Goal: Task Accomplishment & Management: Manage account settings

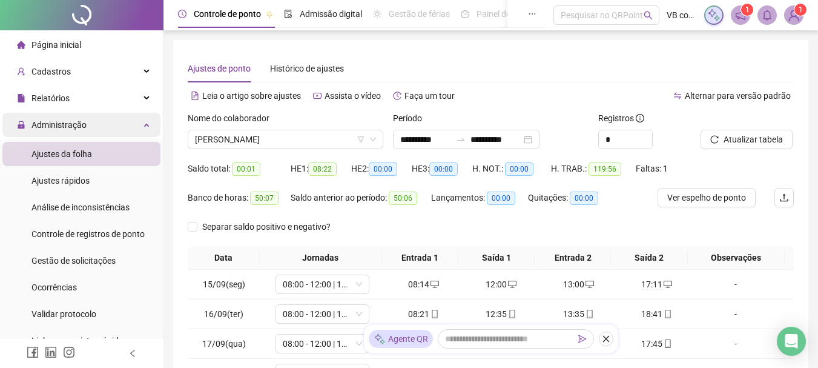
scroll to position [150, 0]
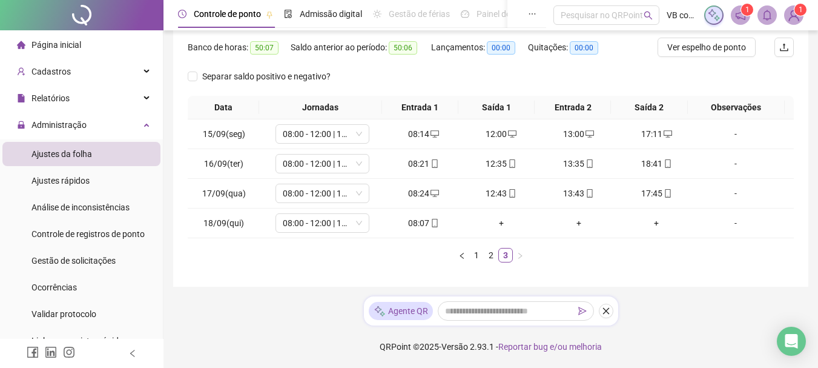
click at [107, 151] on li "Ajustes da folha" at bounding box center [81, 154] width 158 height 24
click at [98, 101] on div "Relatórios" at bounding box center [81, 98] width 158 height 24
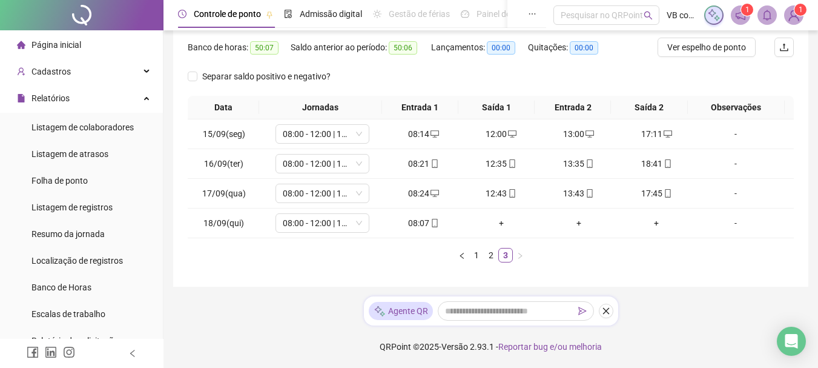
click at [107, 42] on li "Página inicial" at bounding box center [81, 45] width 158 height 24
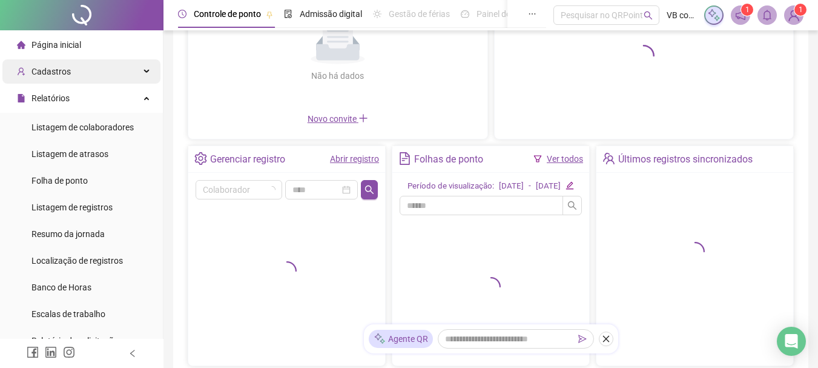
click at [105, 67] on div "Cadastros" at bounding box center [81, 71] width 158 height 24
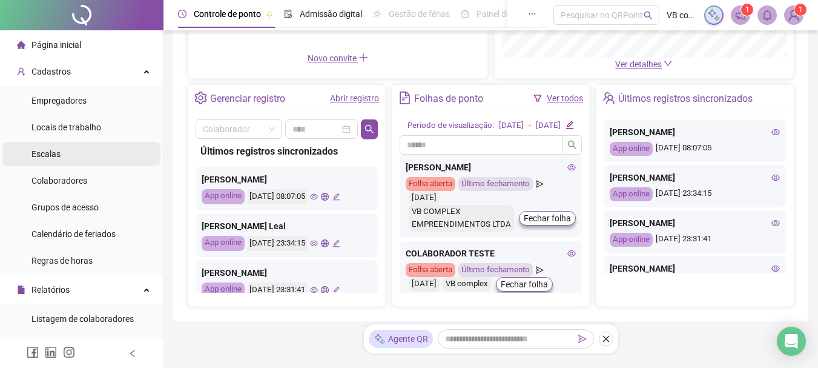
click at [79, 155] on li "Escalas" at bounding box center [81, 154] width 158 height 24
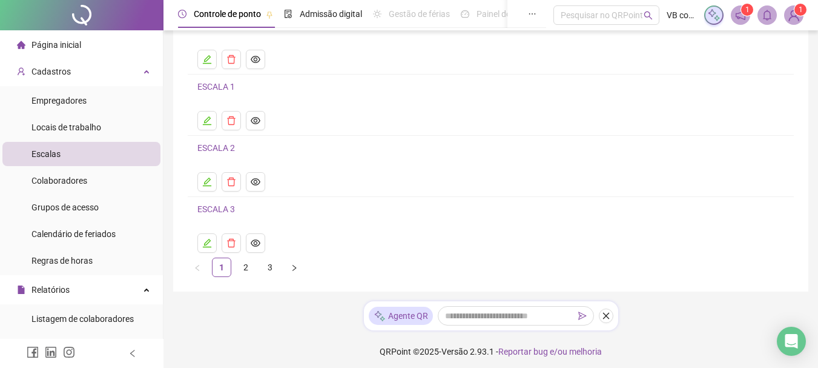
scroll to position [181, 0]
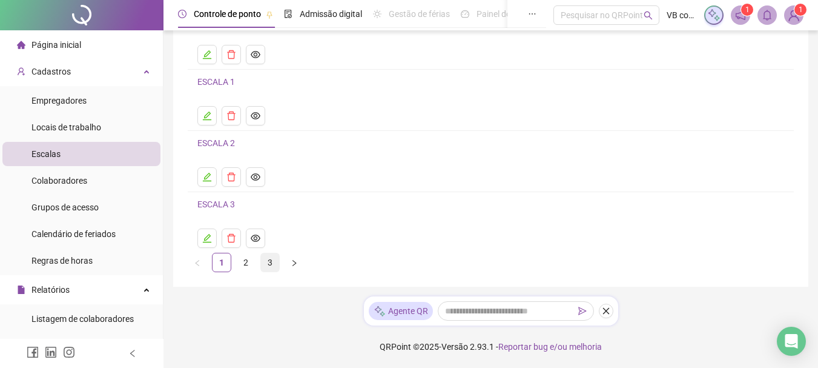
click at [271, 262] on link "3" at bounding box center [270, 262] width 18 height 18
click at [242, 264] on link "2" at bounding box center [246, 262] width 18 height 18
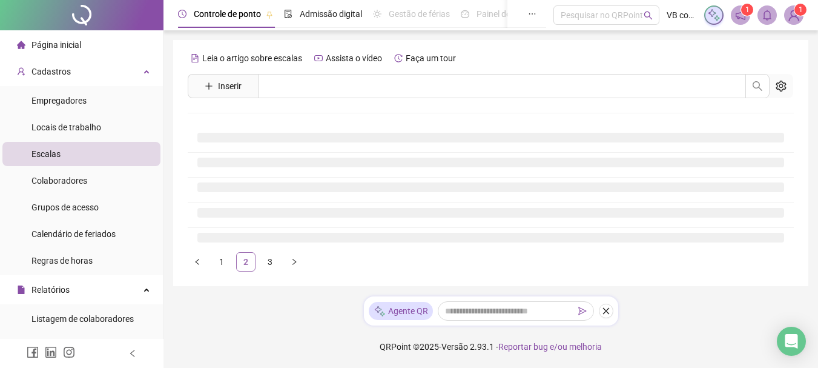
scroll to position [0, 0]
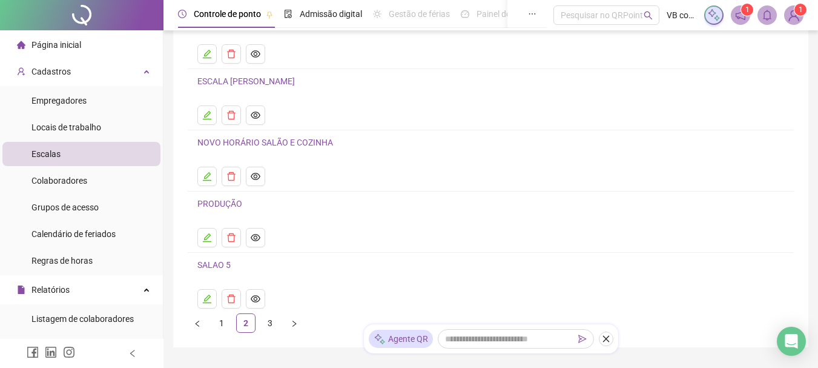
click at [285, 141] on link "NOVO HORÁRIO SALÃO E COZINHA" at bounding box center [265, 142] width 136 height 10
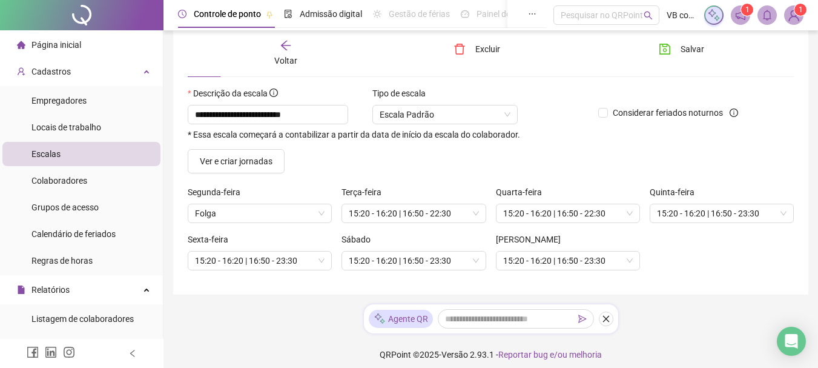
scroll to position [10, 0]
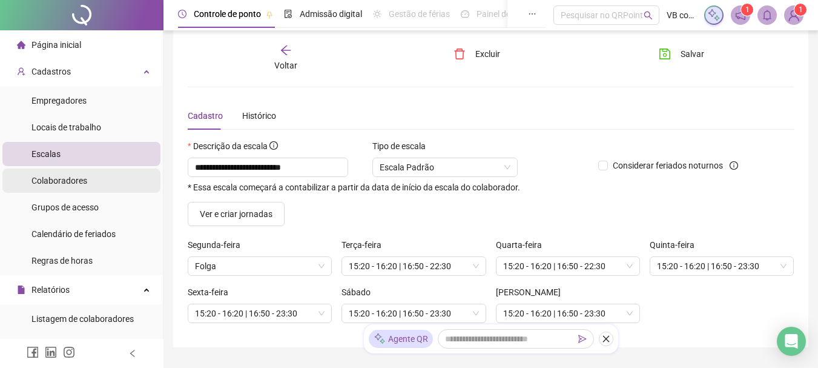
click at [93, 181] on li "Colaboradores" at bounding box center [81, 180] width 158 height 24
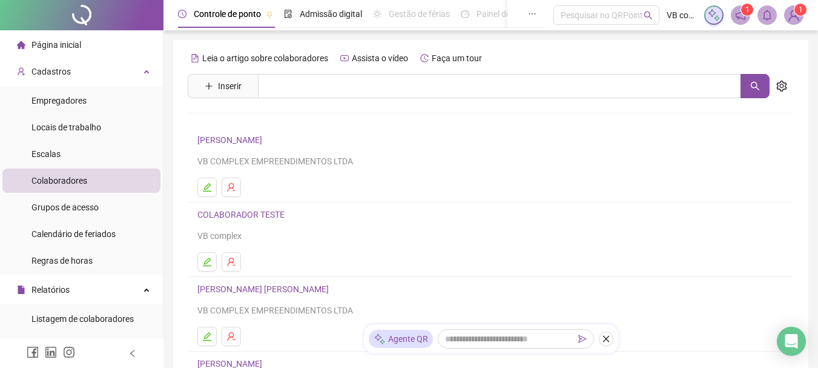
click at [236, 142] on link "[PERSON_NAME]" at bounding box center [231, 140] width 68 height 10
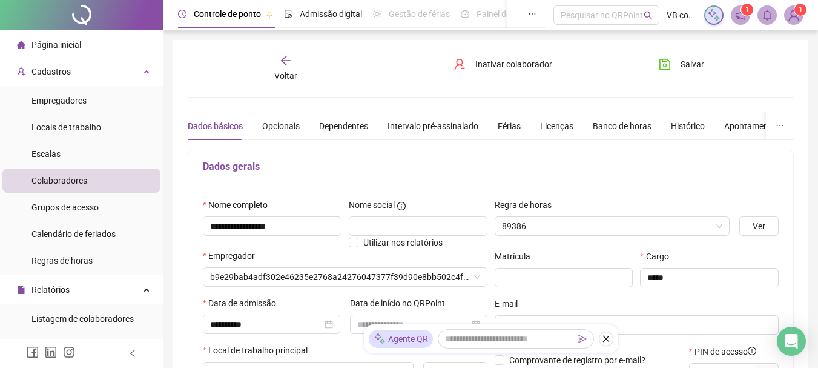
type input "********"
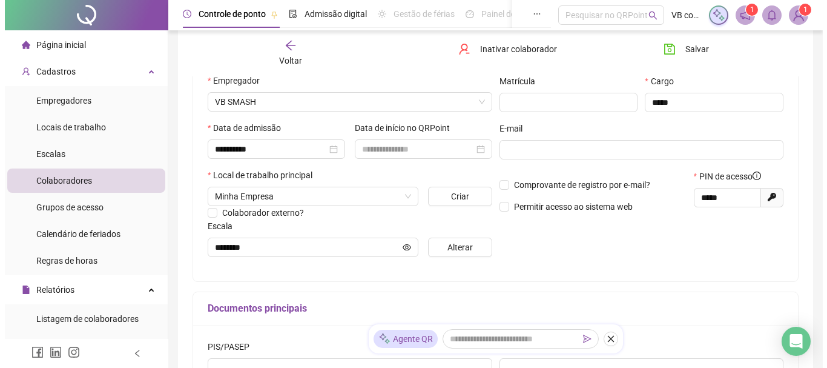
scroll to position [182, 0]
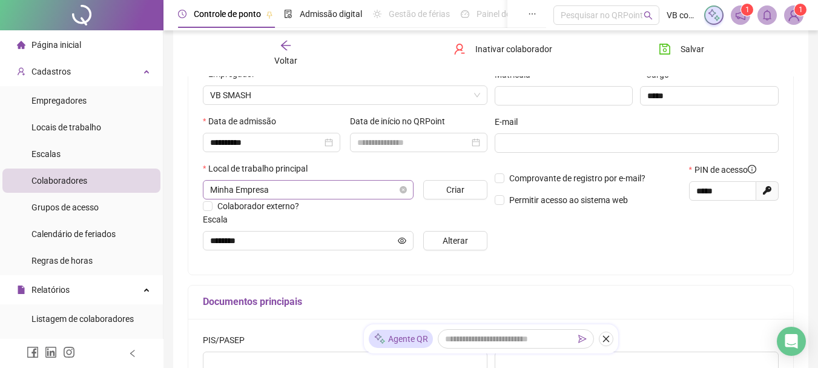
click at [408, 194] on div "Minha Empresa" at bounding box center [308, 189] width 211 height 19
click at [444, 209] on div "Colaborador externo?" at bounding box center [345, 205] width 285 height 13
click at [446, 242] on span "Alterar" at bounding box center [455, 240] width 25 height 13
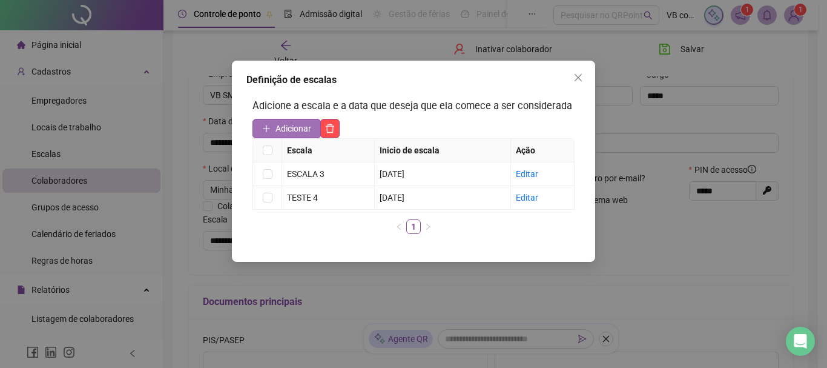
click at [295, 135] on button "Adicionar" at bounding box center [287, 128] width 68 height 19
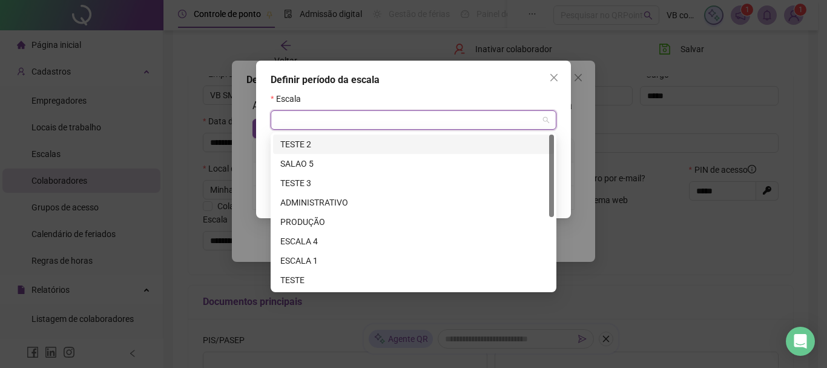
click at [307, 124] on input "search" at bounding box center [408, 120] width 260 height 18
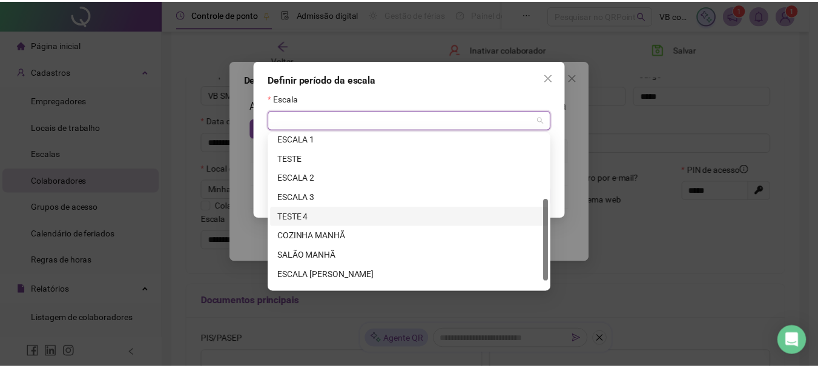
scroll to position [136, 0]
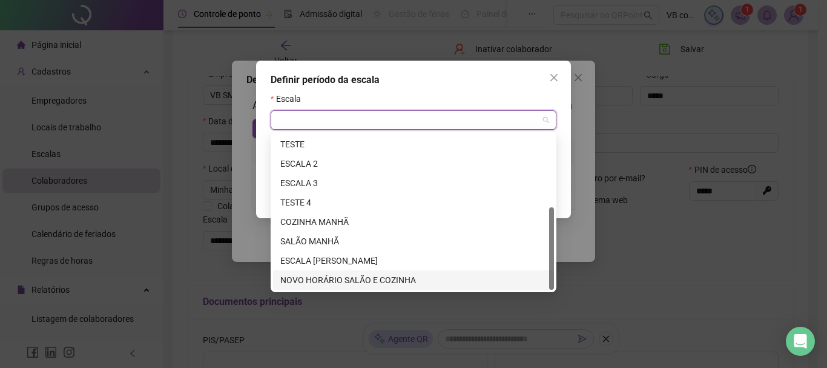
click at [357, 277] on div "NOVO HORÁRIO SALÃO E COZINHA" at bounding box center [413, 279] width 267 height 13
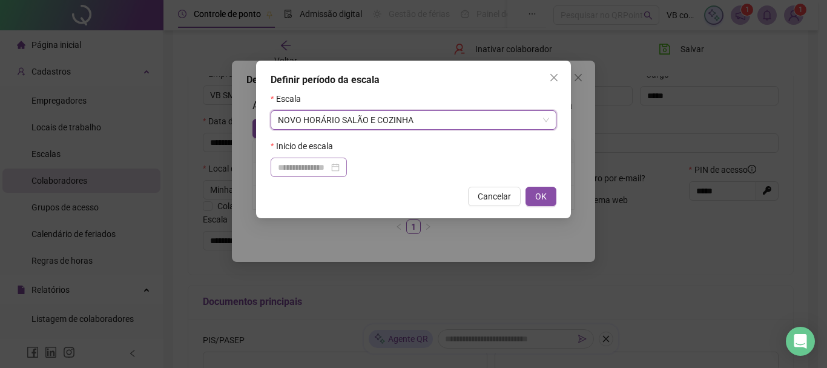
click at [315, 159] on div at bounding box center [309, 166] width 76 height 19
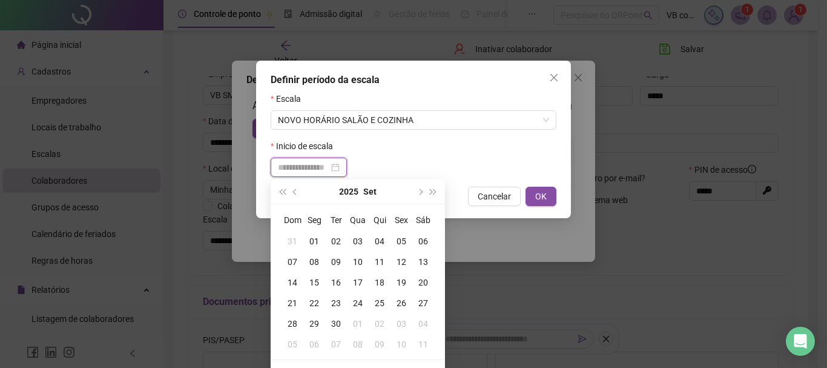
click at [316, 167] on input at bounding box center [303, 167] width 51 height 13
click at [339, 261] on div "09" at bounding box center [336, 261] width 22 height 13
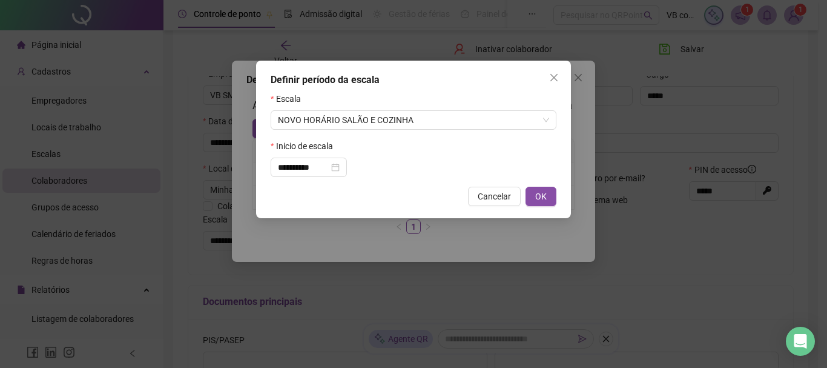
click at [313, 184] on div "**********" at bounding box center [413, 139] width 315 height 157
click at [313, 175] on div "**********" at bounding box center [309, 166] width 76 height 19
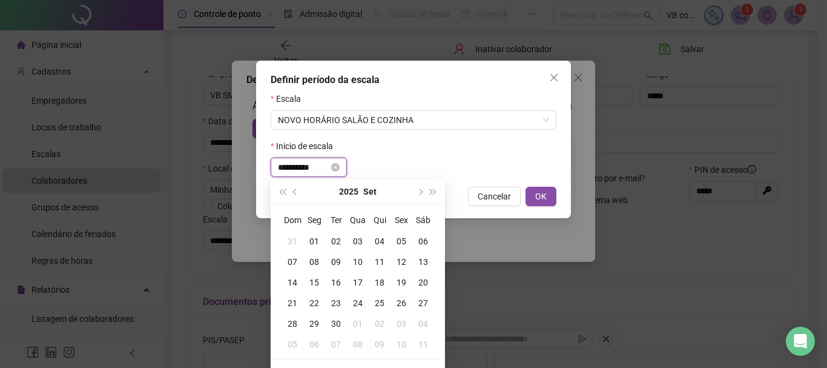
click at [313, 172] on input "**********" at bounding box center [303, 167] width 51 height 13
type input "**********"
click at [338, 280] on div "16" at bounding box center [336, 282] width 22 height 13
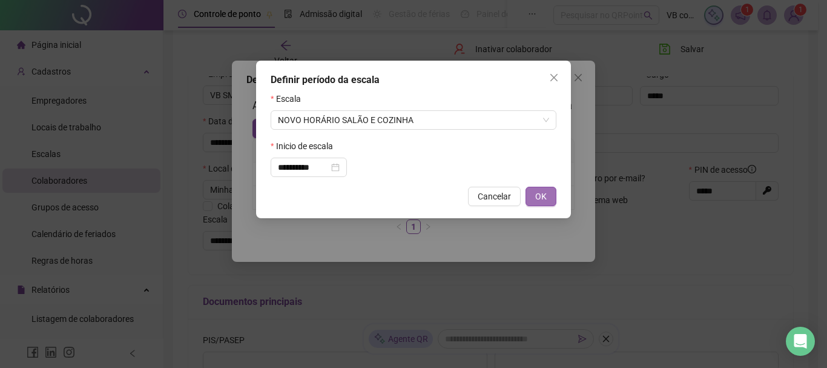
click at [540, 192] on span "OK" at bounding box center [541, 196] width 12 height 13
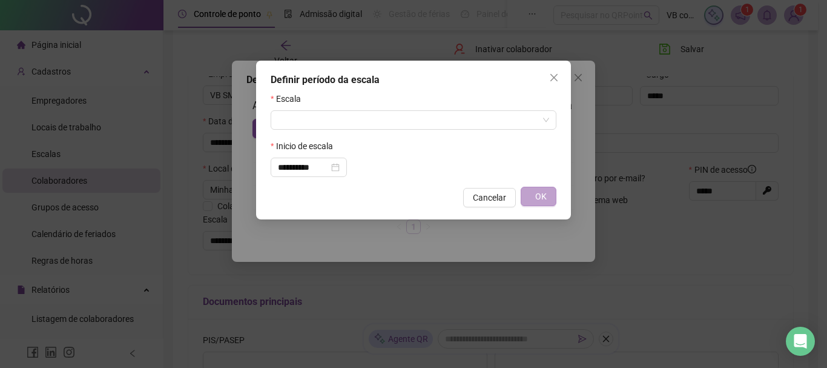
type input "**********"
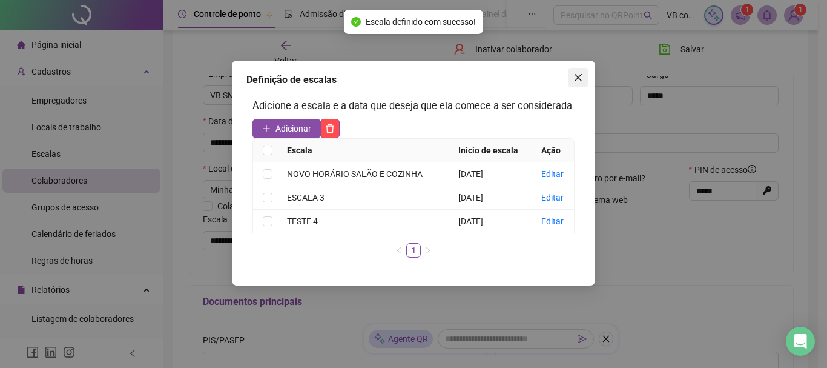
click at [582, 78] on icon "close" at bounding box center [579, 78] width 10 height 10
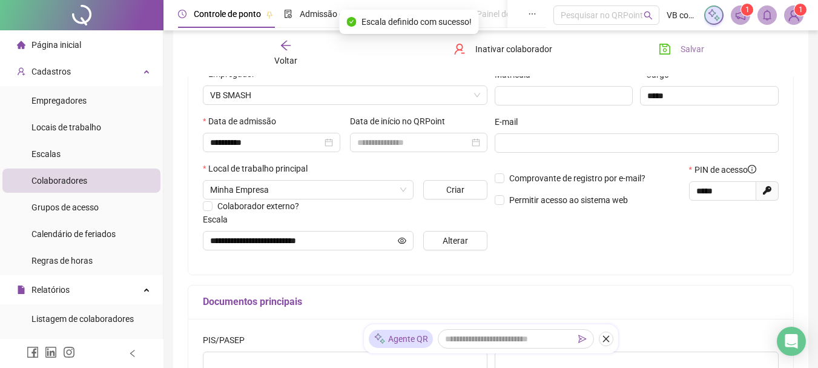
click at [685, 46] on span "Salvar" at bounding box center [693, 48] width 24 height 13
click at [288, 52] on div "Voltar" at bounding box center [285, 53] width 93 height 28
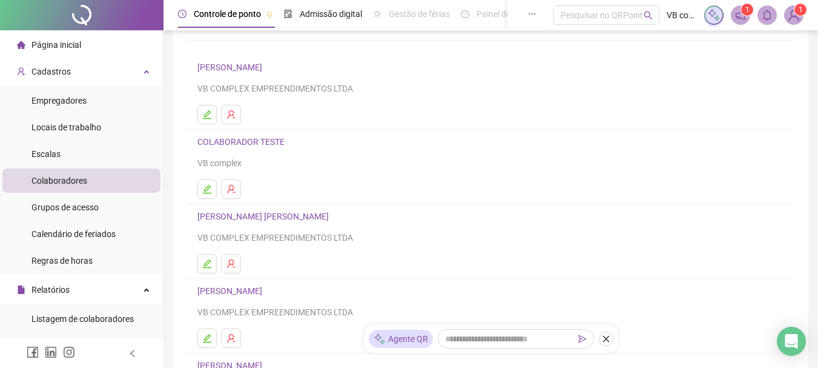
scroll to position [121, 0]
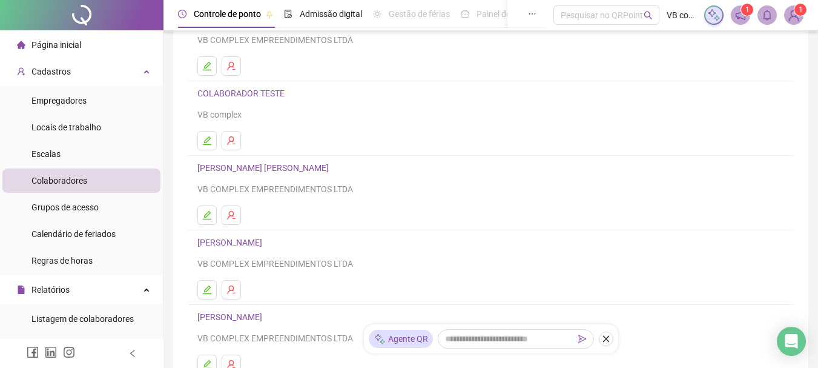
click at [288, 168] on link "[PERSON_NAME] [PERSON_NAME]" at bounding box center [264, 168] width 135 height 10
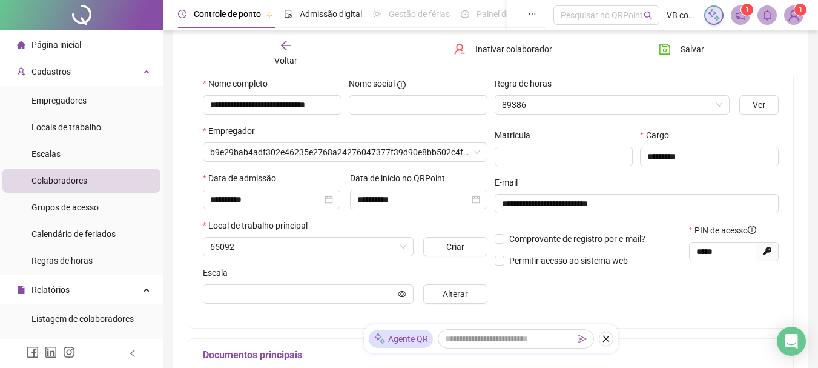
scroll to position [127, 0]
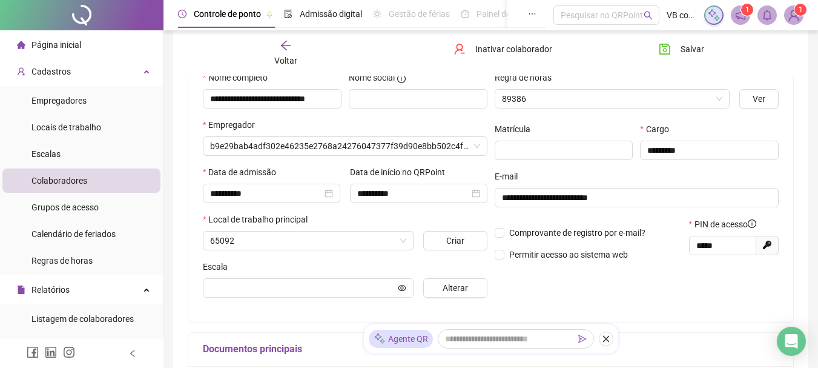
type input "********"
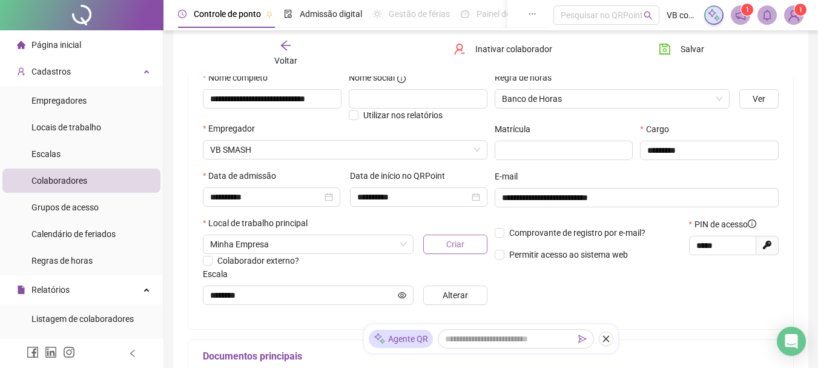
click at [467, 240] on button "Criar" at bounding box center [455, 243] width 64 height 19
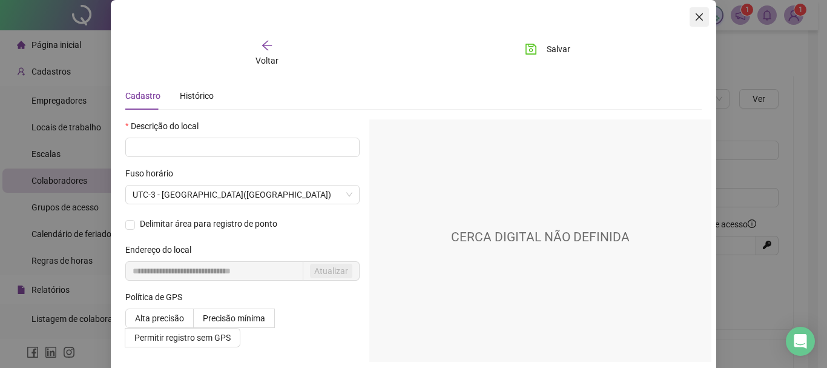
click at [697, 19] on icon "close" at bounding box center [700, 17] width 10 height 10
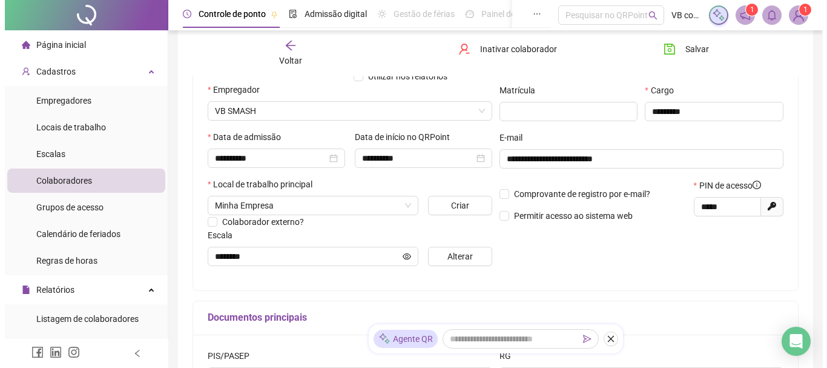
scroll to position [188, 0]
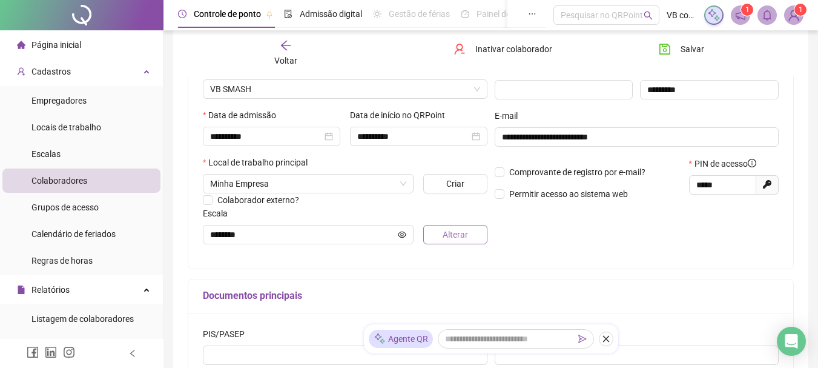
click at [451, 235] on span "Alterar" at bounding box center [455, 234] width 25 height 13
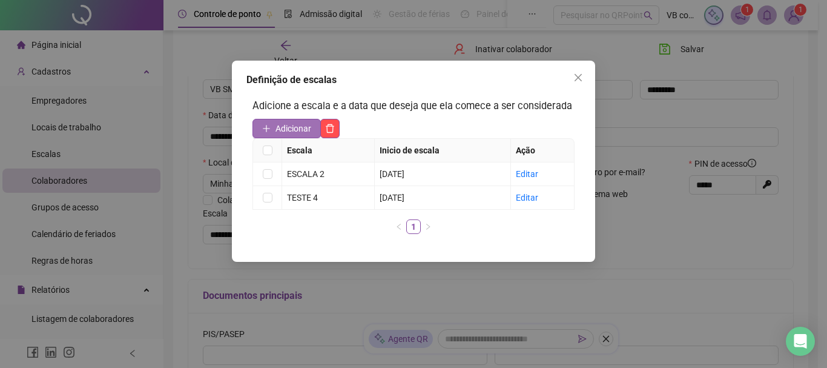
click at [302, 127] on span "Adicionar" at bounding box center [294, 128] width 36 height 13
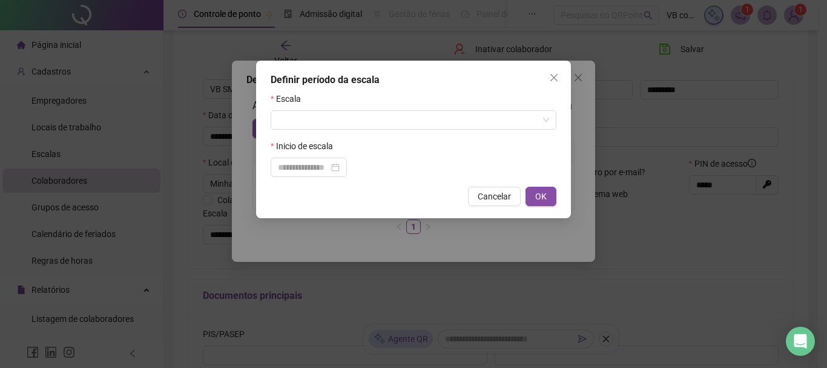
click at [346, 133] on form "Escala Inicio de escala" at bounding box center [414, 134] width 286 height 85
click at [345, 124] on input "search" at bounding box center [408, 120] width 260 height 18
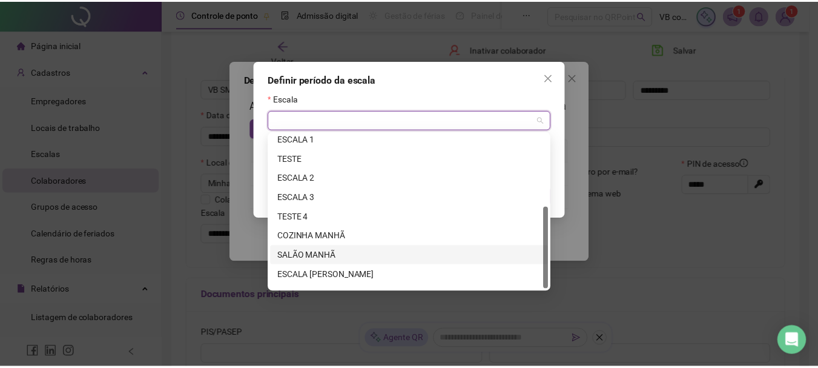
scroll to position [136, 0]
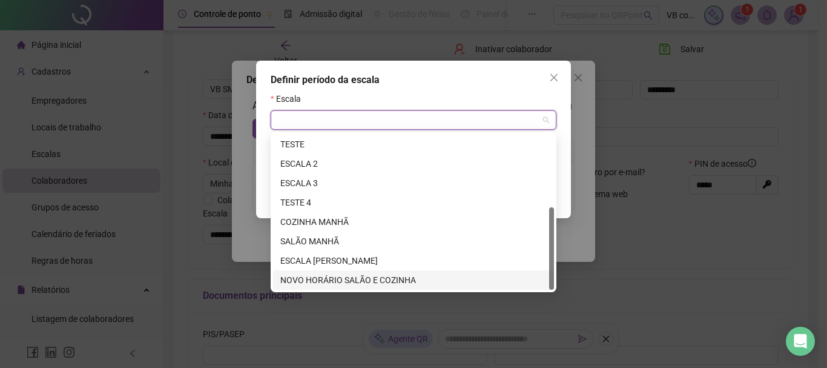
click at [355, 279] on div "NOVO HORÁRIO SALÃO E COZINHA" at bounding box center [413, 279] width 267 height 13
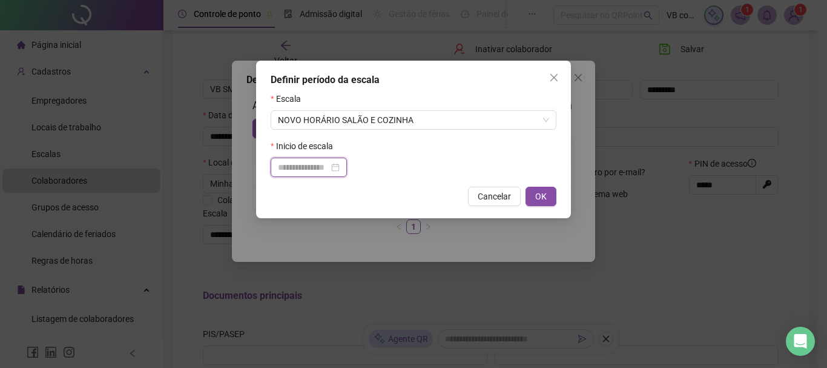
click at [313, 161] on input at bounding box center [303, 167] width 51 height 13
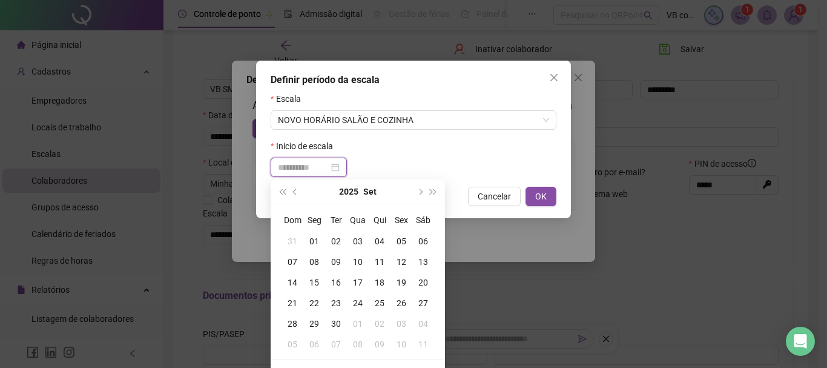
type input "**********"
click at [331, 280] on div "16" at bounding box center [336, 282] width 22 height 13
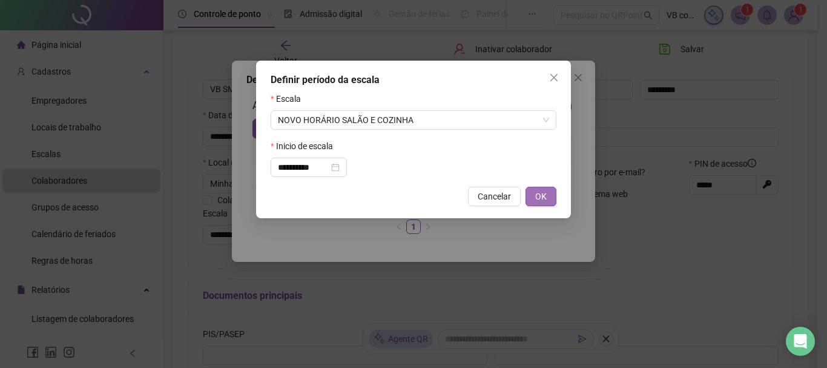
click at [531, 193] on button "OK" at bounding box center [541, 196] width 31 height 19
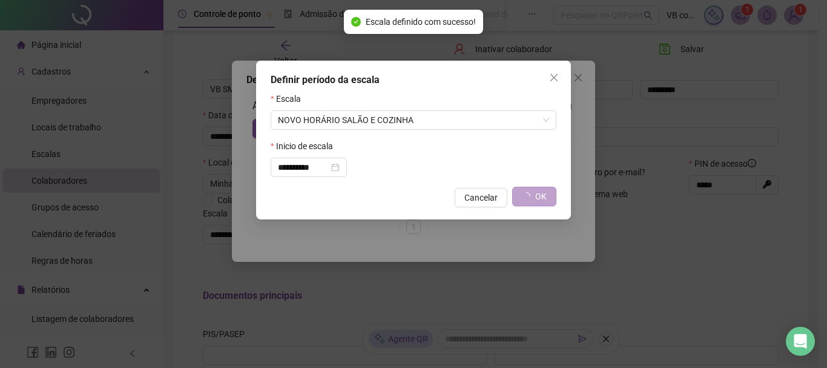
type input "**********"
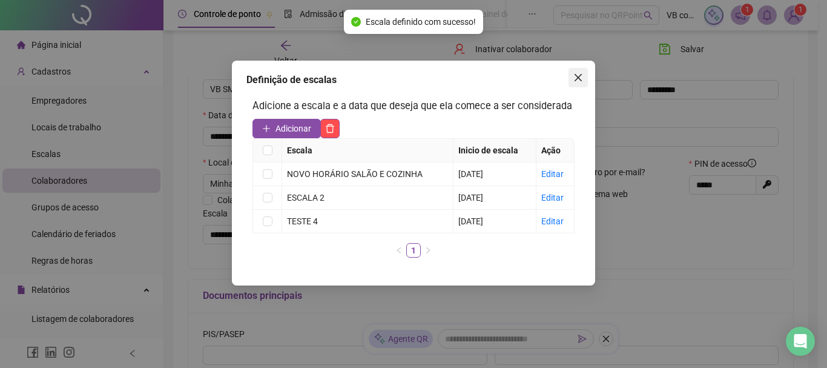
click at [575, 82] on icon "close" at bounding box center [579, 78] width 10 height 10
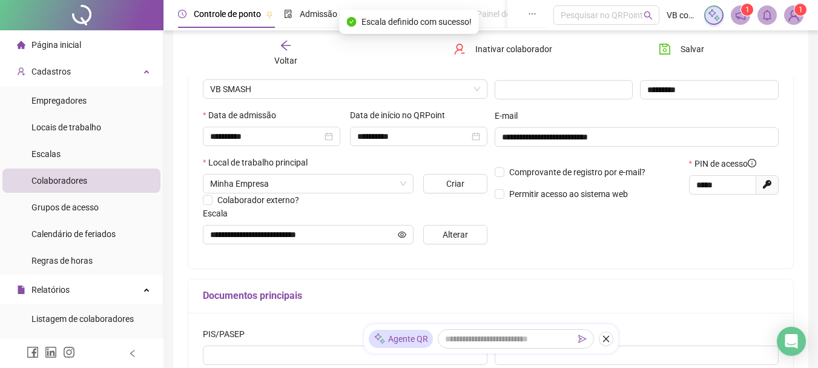
click at [664, 60] on div "Salvar" at bounding box center [696, 53] width 103 height 28
click at [672, 55] on button "Salvar" at bounding box center [682, 48] width 64 height 19
click at [290, 53] on div "Voltar" at bounding box center [285, 53] width 93 height 28
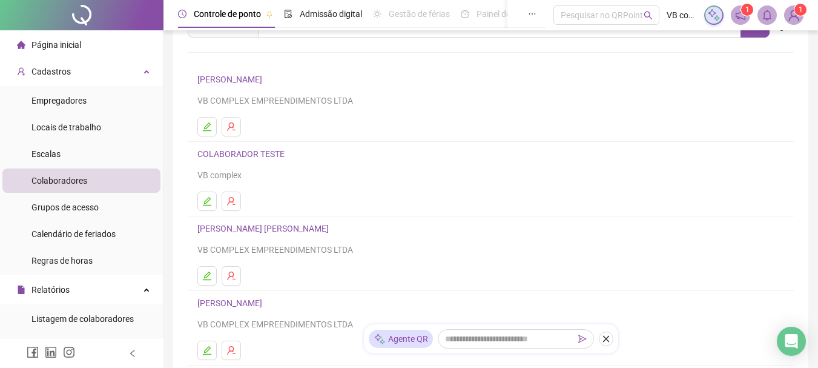
scroll to position [0, 0]
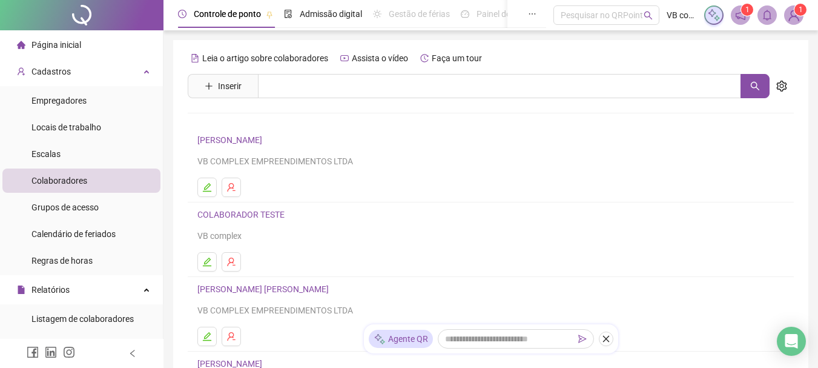
click at [266, 142] on link "[PERSON_NAME]" at bounding box center [231, 140] width 68 height 10
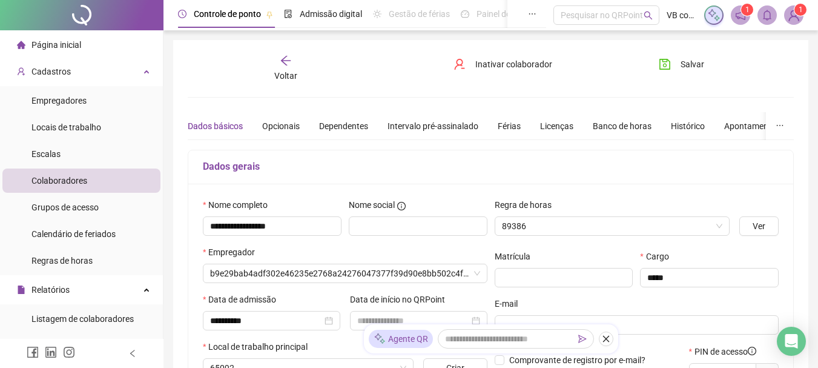
type input "**********"
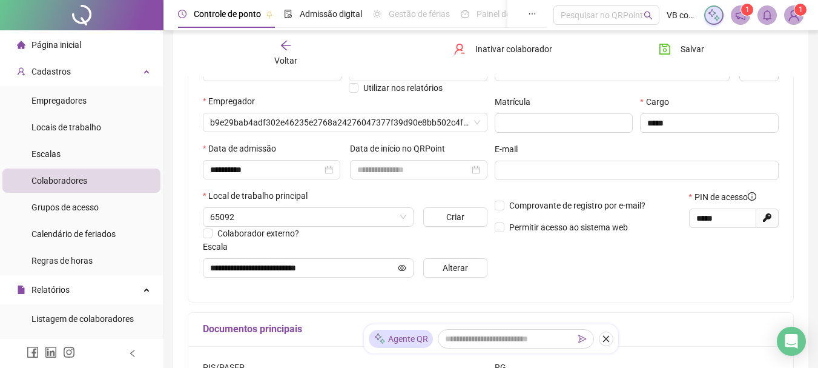
scroll to position [182, 0]
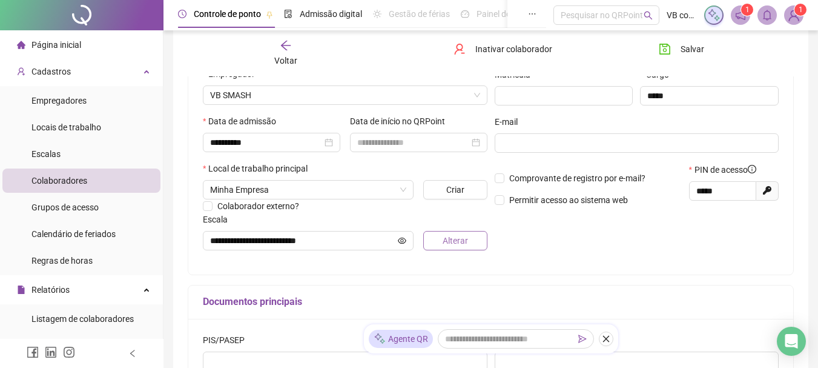
click at [444, 240] on span "Alterar" at bounding box center [455, 240] width 25 height 13
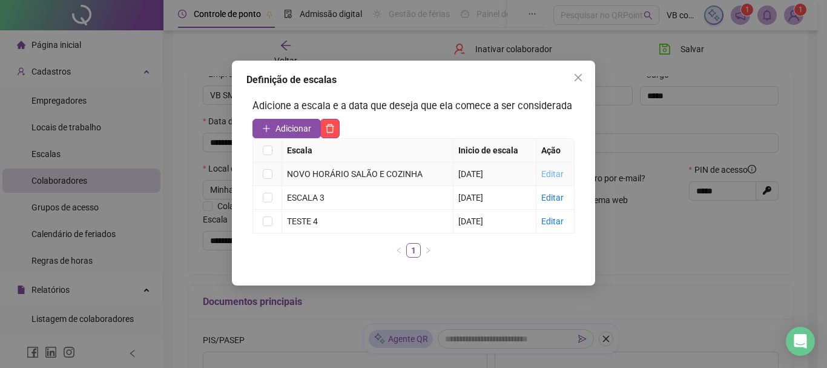
click at [557, 177] on link "Editar" at bounding box center [553, 174] width 22 height 10
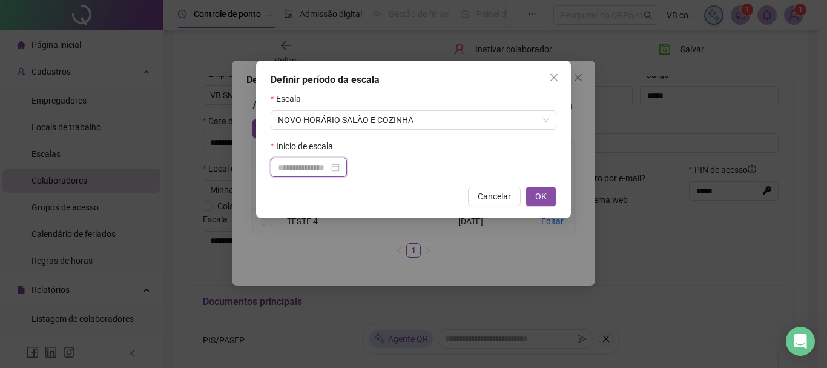
click at [329, 163] on input at bounding box center [303, 167] width 51 height 13
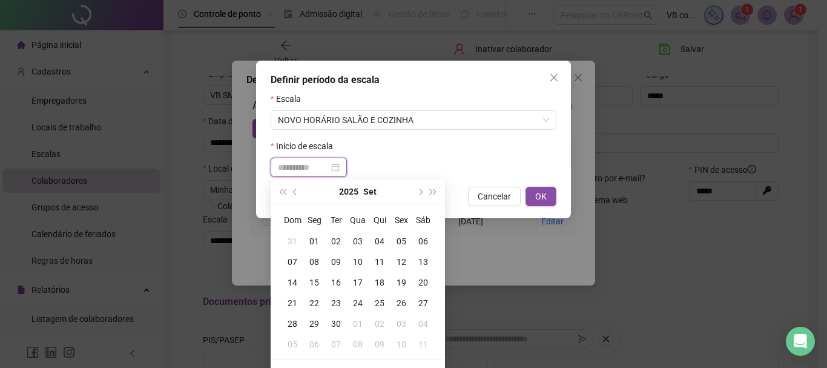
type input "**********"
click at [405, 264] on div "12" at bounding box center [402, 261] width 22 height 13
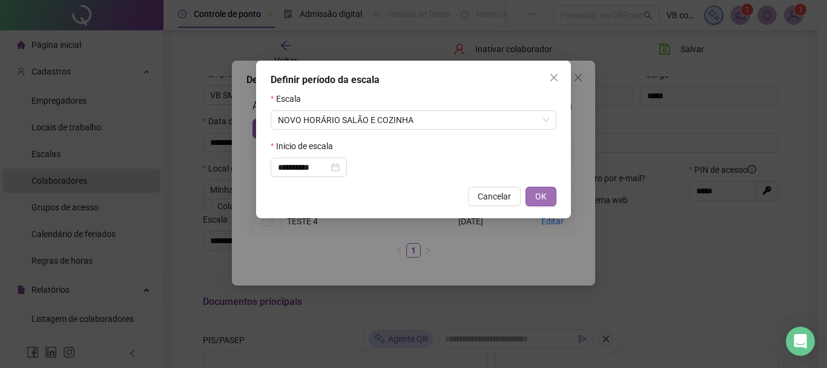
click at [534, 200] on button "OK" at bounding box center [541, 196] width 31 height 19
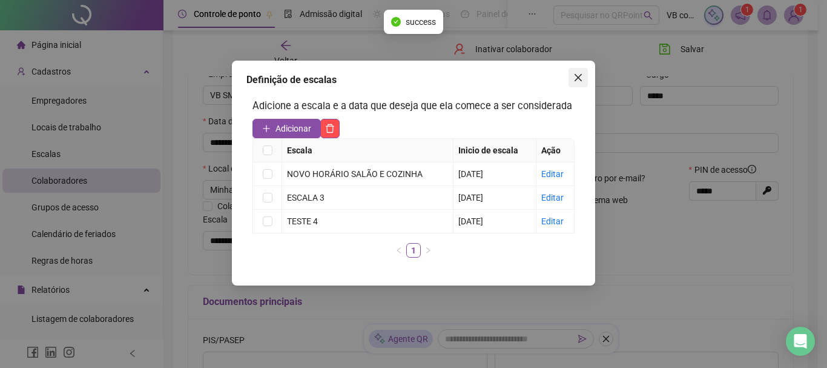
click at [585, 81] on span "Close" at bounding box center [578, 78] width 19 height 10
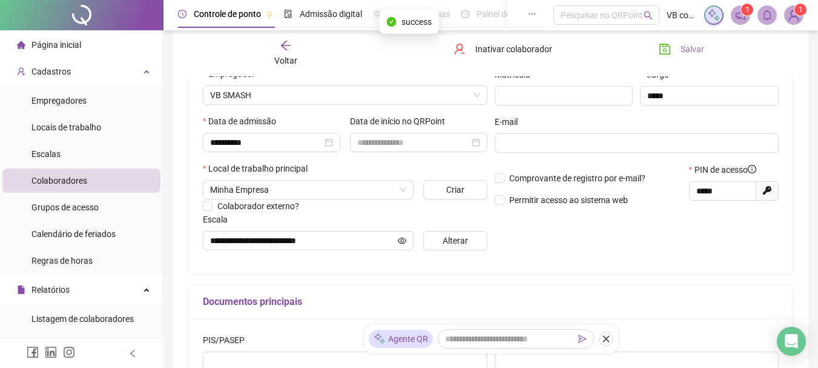
click at [691, 50] on span "Salvar" at bounding box center [693, 48] width 24 height 13
click at [433, 241] on button "Alterar" at bounding box center [455, 240] width 64 height 19
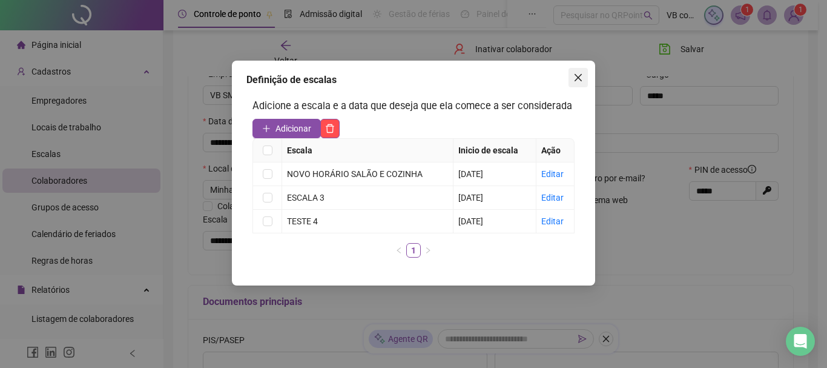
click at [581, 73] on icon "close" at bounding box center [579, 78] width 10 height 10
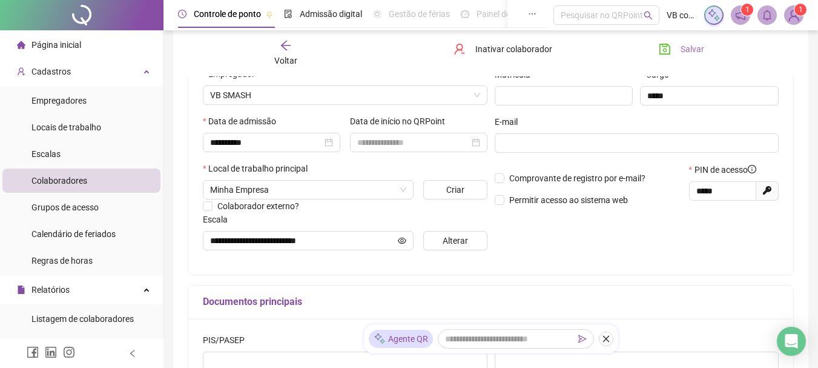
click at [695, 44] on span "Salvar" at bounding box center [693, 48] width 24 height 13
click at [286, 52] on div "Voltar" at bounding box center [285, 53] width 93 height 28
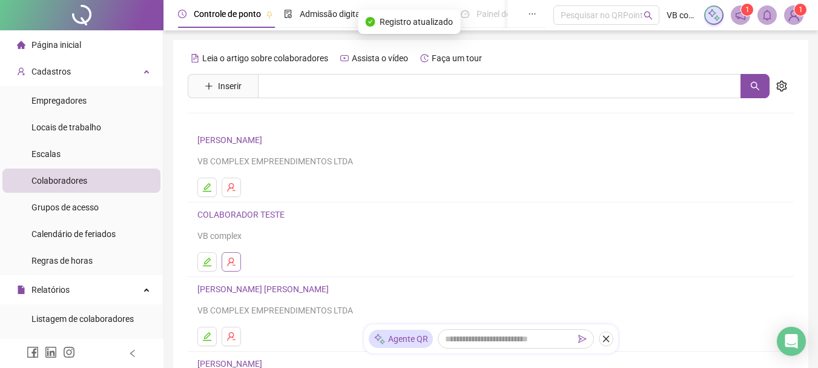
scroll to position [61, 0]
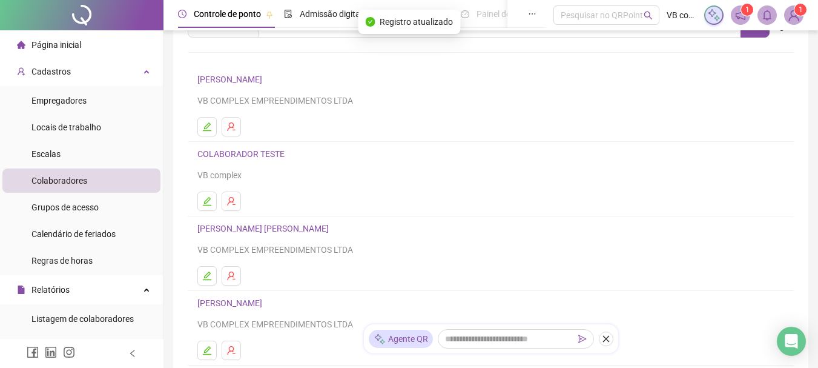
click at [260, 225] on link "[PERSON_NAME] [PERSON_NAME]" at bounding box center [264, 229] width 135 height 10
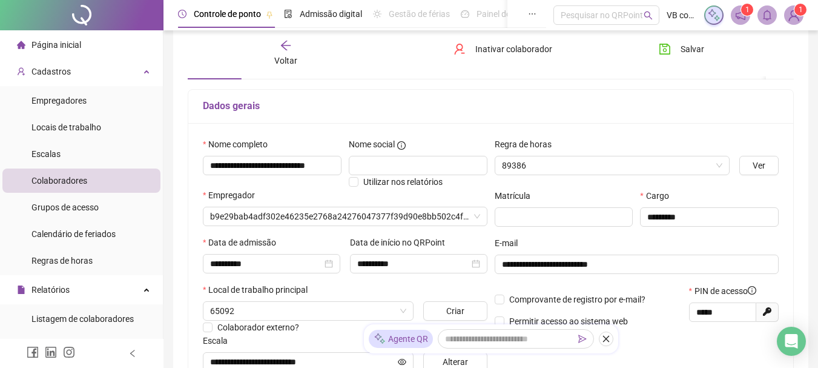
type input "**********"
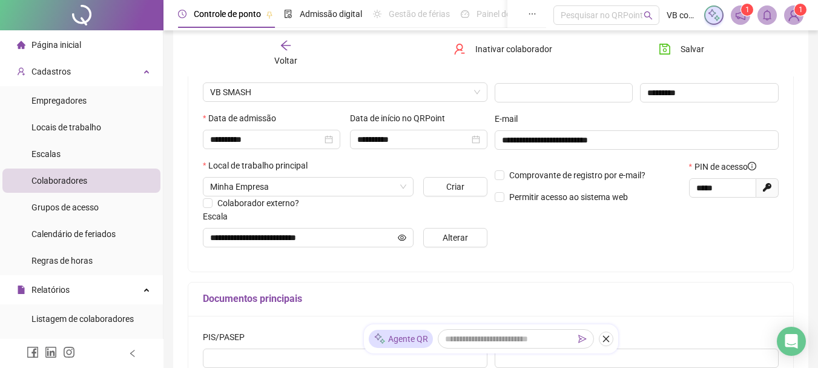
scroll to position [188, 0]
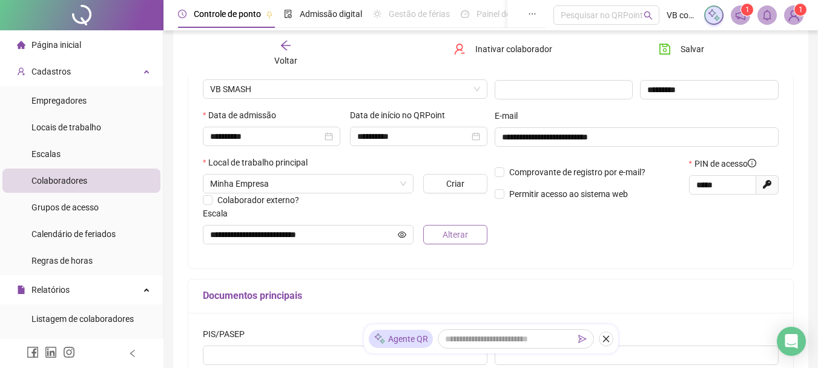
click at [462, 234] on span "Alterar" at bounding box center [455, 234] width 25 height 13
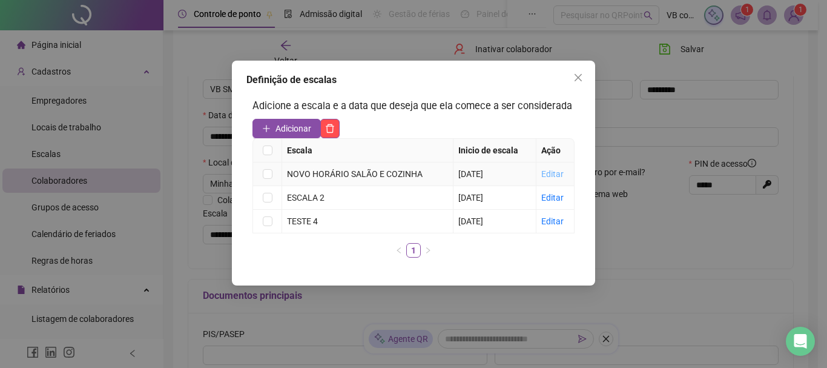
click at [554, 169] on link "Editar" at bounding box center [553, 174] width 22 height 10
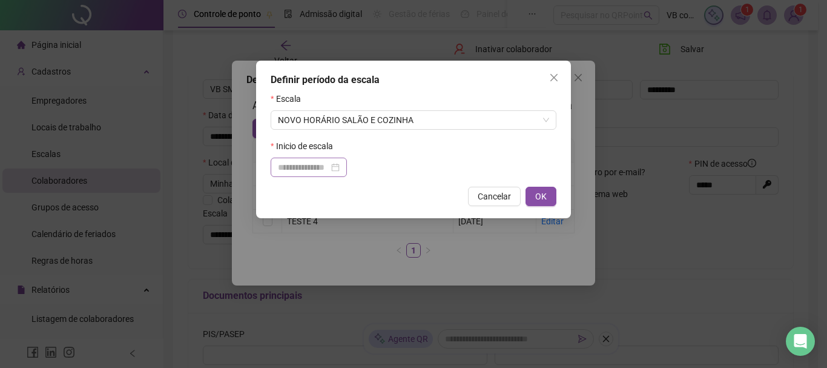
click at [345, 159] on div at bounding box center [309, 166] width 76 height 19
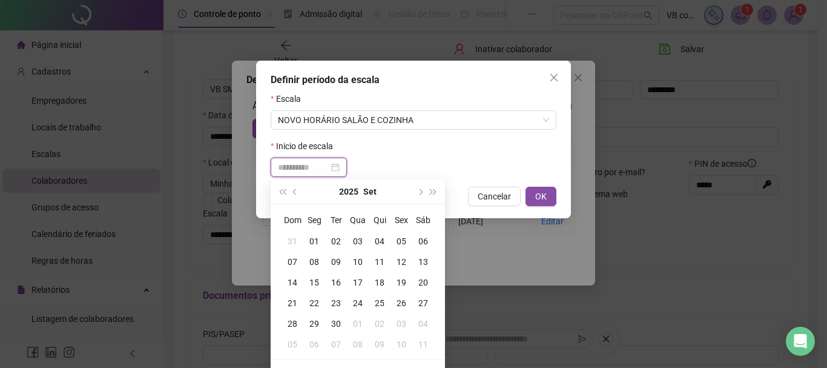
type input "**********"
click at [399, 261] on div "12" at bounding box center [402, 261] width 22 height 13
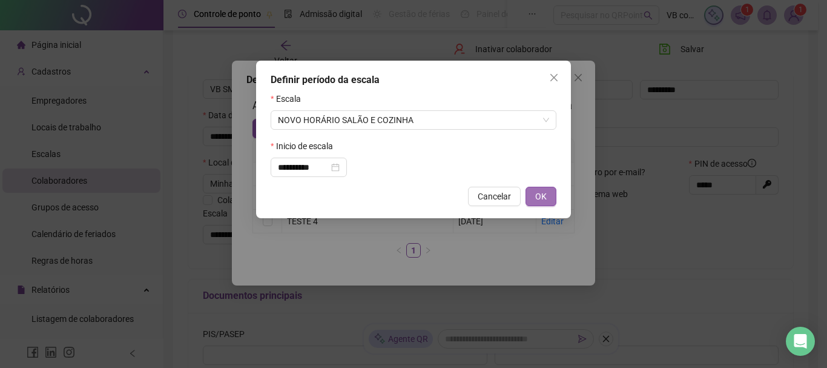
click at [548, 198] on button "OK" at bounding box center [541, 196] width 31 height 19
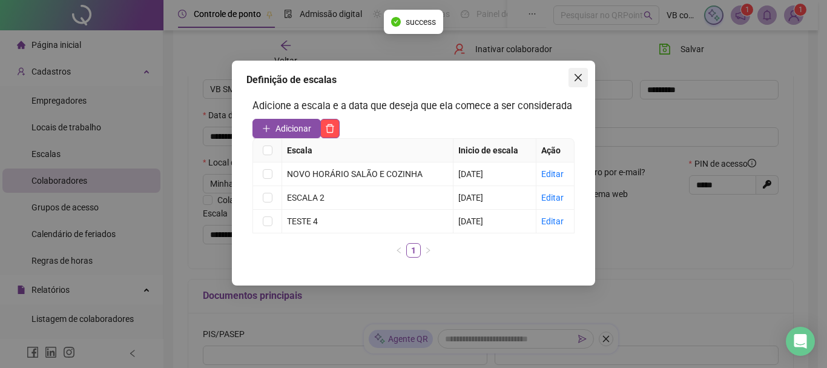
click at [579, 76] on icon "close" at bounding box center [578, 77] width 7 height 7
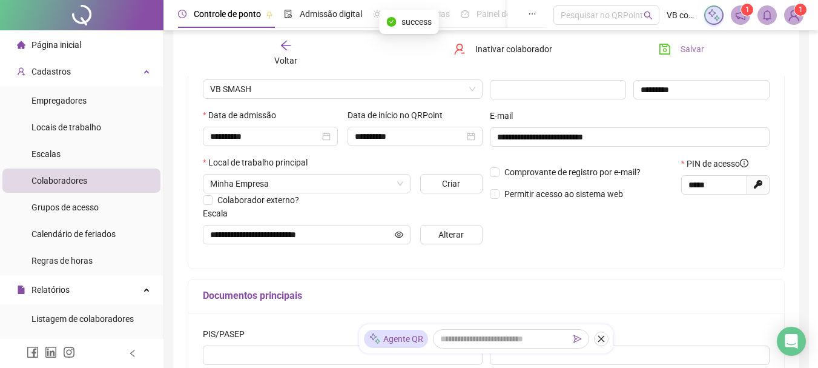
click at [696, 56] on button "Salvar" at bounding box center [682, 48] width 64 height 19
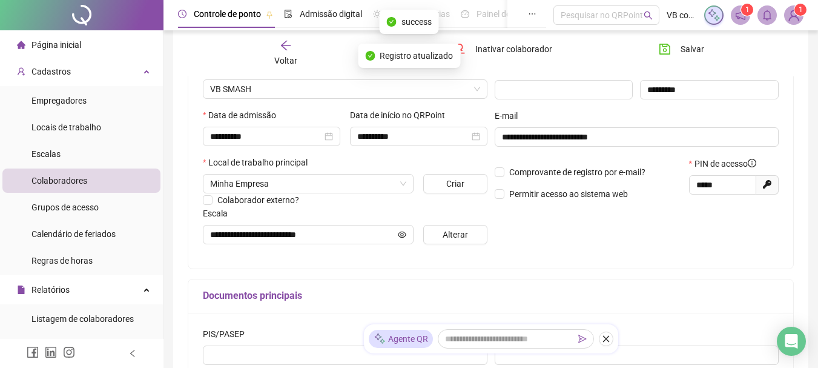
click at [282, 64] on span "Voltar" at bounding box center [285, 61] width 23 height 10
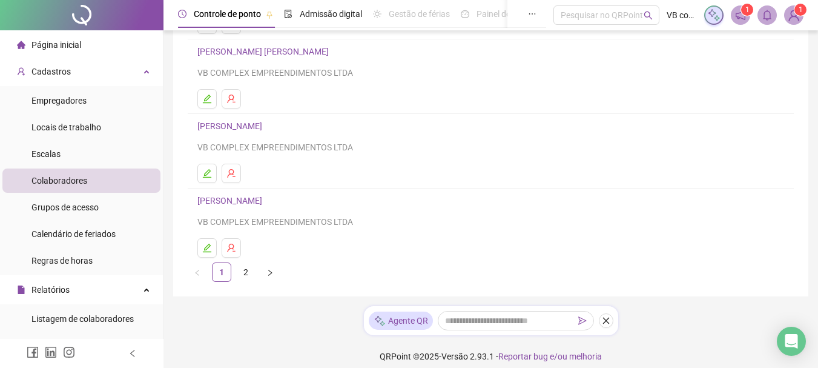
scroll to position [242, 0]
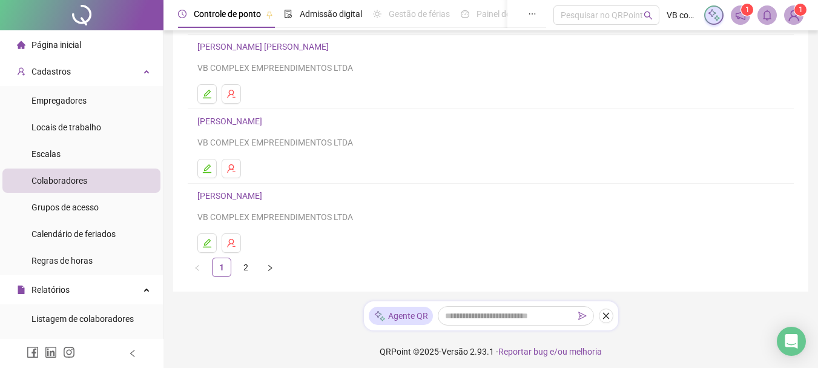
click at [266, 199] on link "[PERSON_NAME]" at bounding box center [231, 196] width 68 height 10
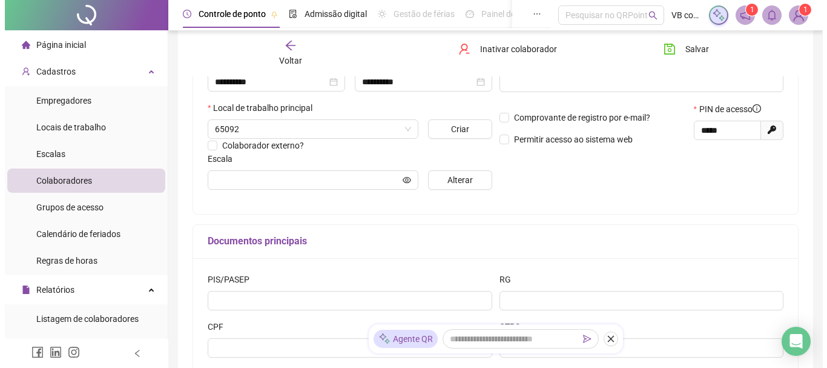
scroll to position [248, 0]
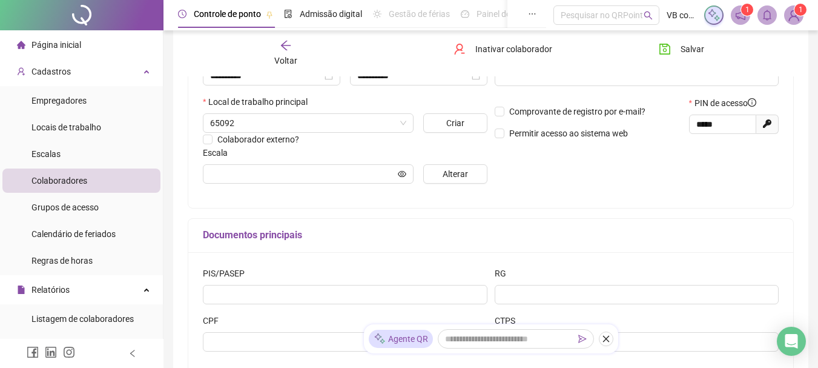
type input "********"
click at [465, 170] on span "Alterar" at bounding box center [455, 173] width 25 height 13
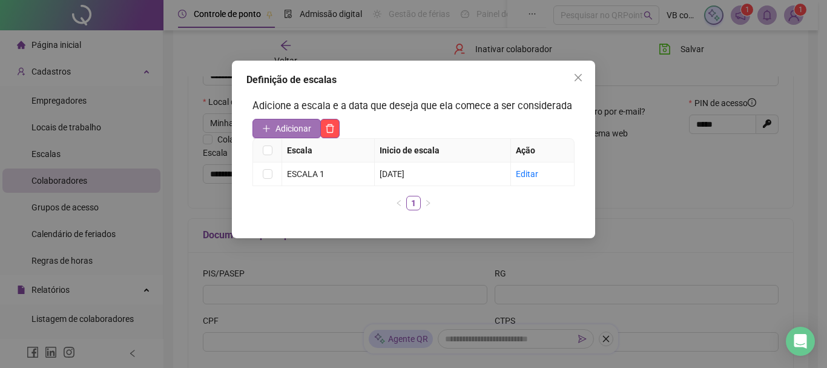
click at [302, 137] on button "Adicionar" at bounding box center [287, 128] width 68 height 19
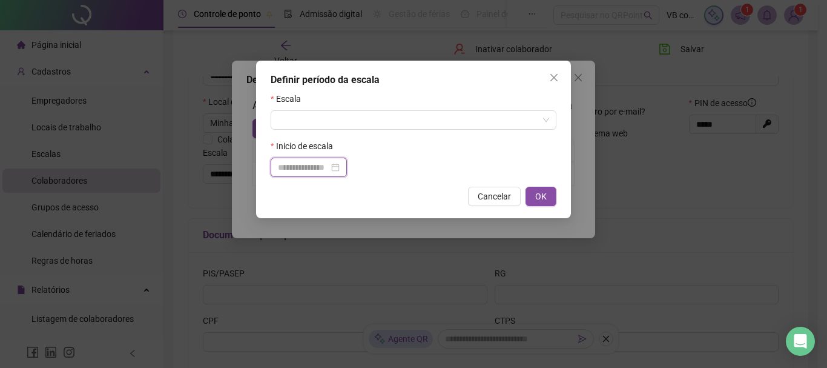
click at [329, 168] on input at bounding box center [303, 167] width 51 height 13
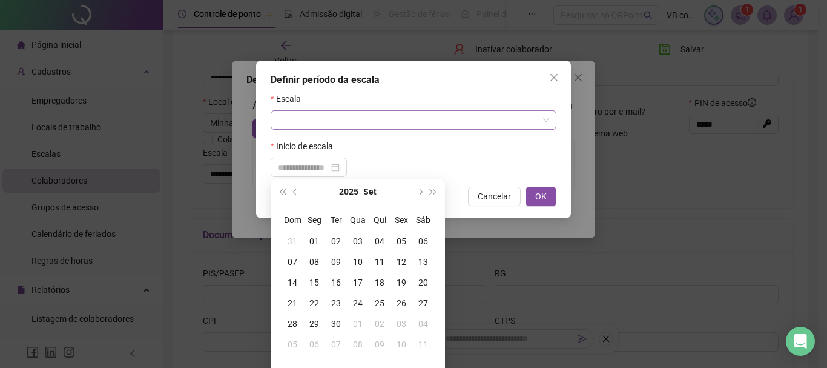
click at [325, 123] on input "search" at bounding box center [408, 120] width 260 height 18
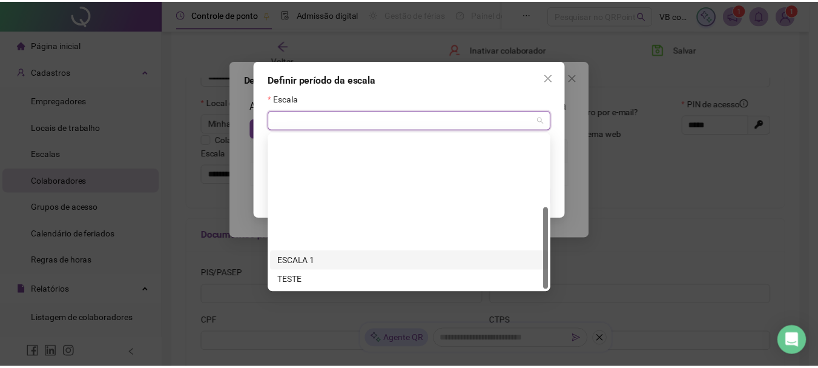
scroll to position [136, 0]
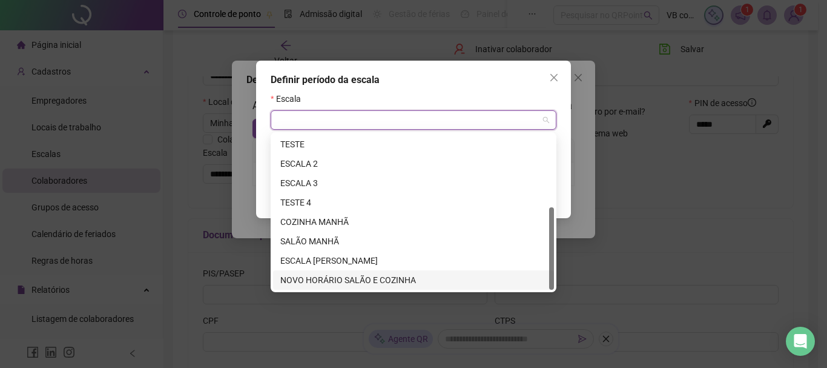
click at [342, 279] on div "NOVO HORÁRIO SALÃO E COZINHA" at bounding box center [413, 279] width 267 height 13
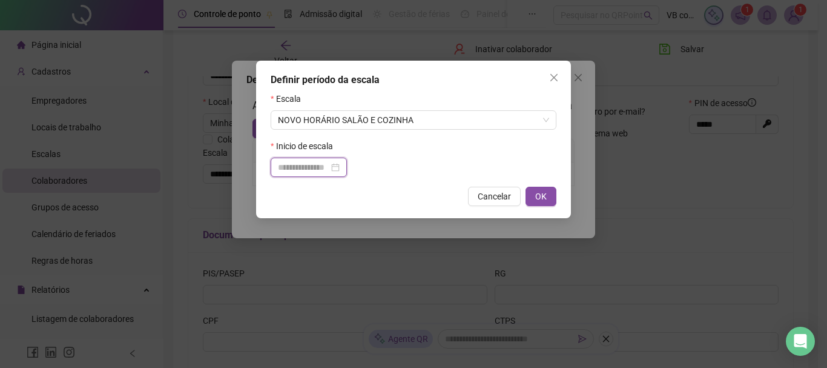
click at [309, 167] on input at bounding box center [303, 167] width 51 height 13
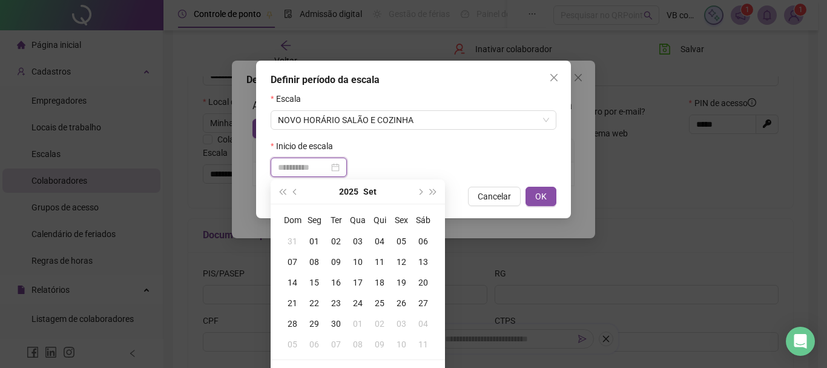
type input "**********"
click at [403, 259] on div "12" at bounding box center [402, 261] width 22 height 13
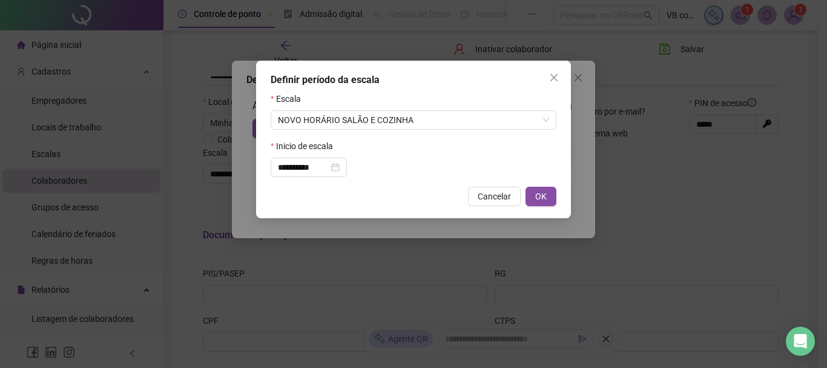
click at [563, 196] on div "**********" at bounding box center [413, 139] width 315 height 157
click at [543, 196] on span "OK" at bounding box center [541, 196] width 12 height 13
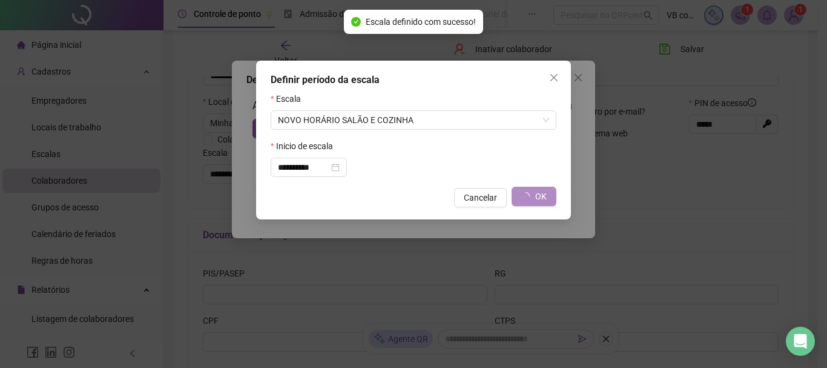
type input "**********"
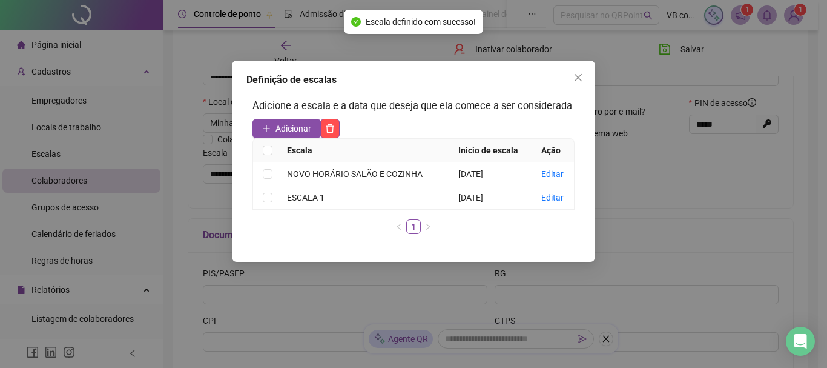
click at [692, 53] on div "Definição de escalas Adicione a escala e a data que deseja que ela comece a ser…" at bounding box center [413, 184] width 827 height 368
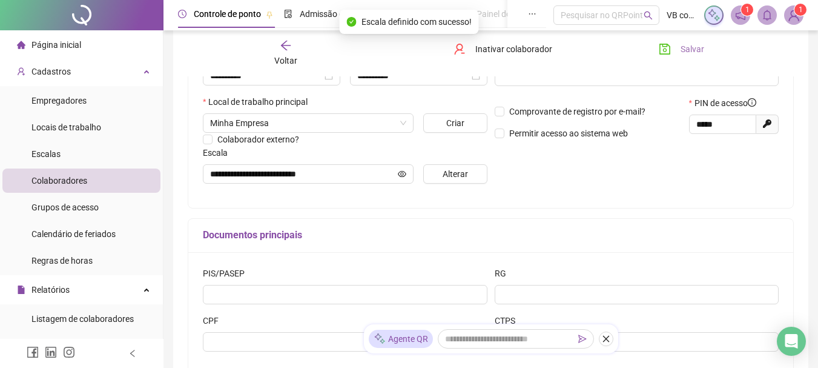
click at [675, 55] on button "Salvar" at bounding box center [682, 48] width 64 height 19
click at [283, 52] on div "Voltar" at bounding box center [285, 53] width 93 height 28
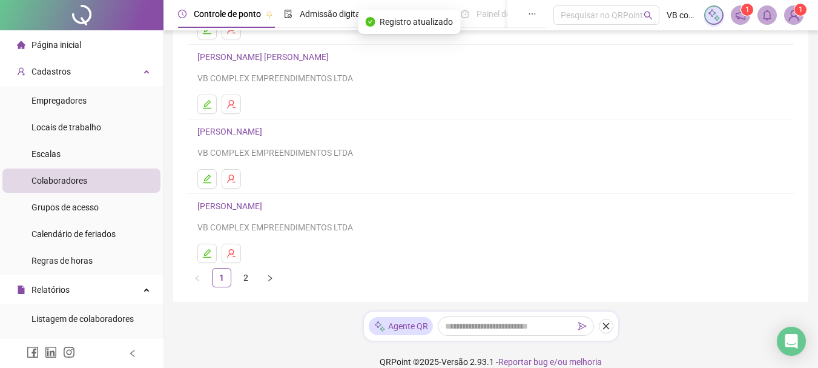
scroll to position [247, 0]
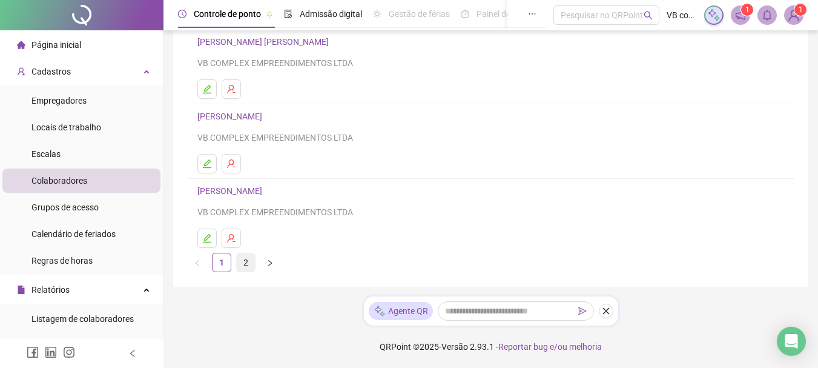
click at [247, 263] on link "2" at bounding box center [246, 262] width 18 height 18
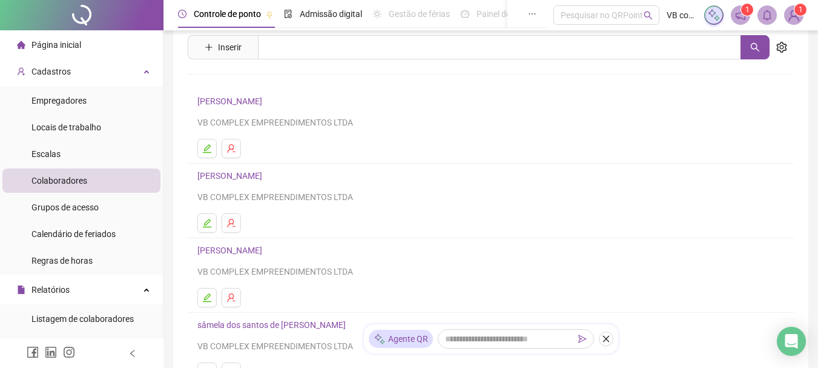
scroll to position [61, 0]
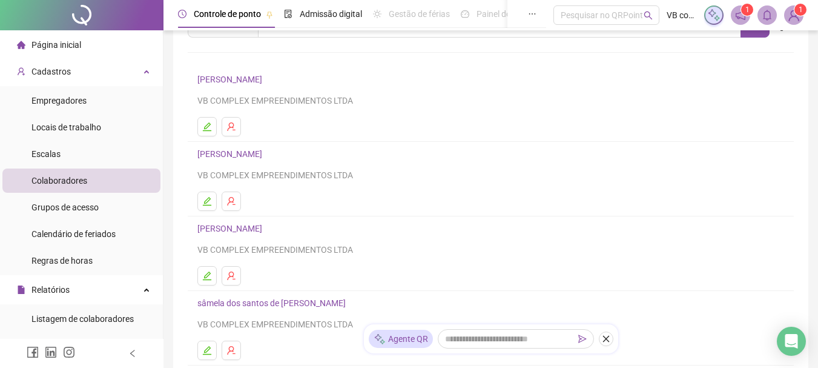
click at [253, 80] on link "[PERSON_NAME]" at bounding box center [231, 80] width 68 height 10
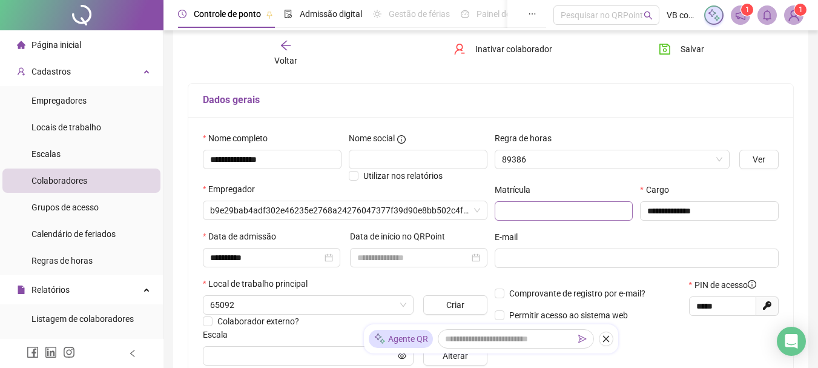
type input "********"
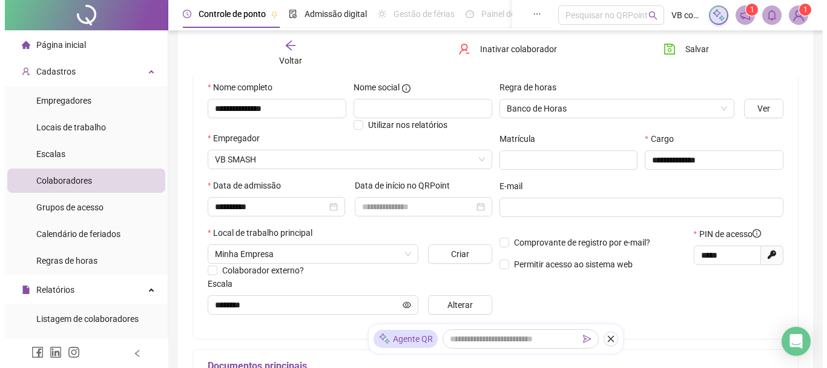
scroll to position [188, 0]
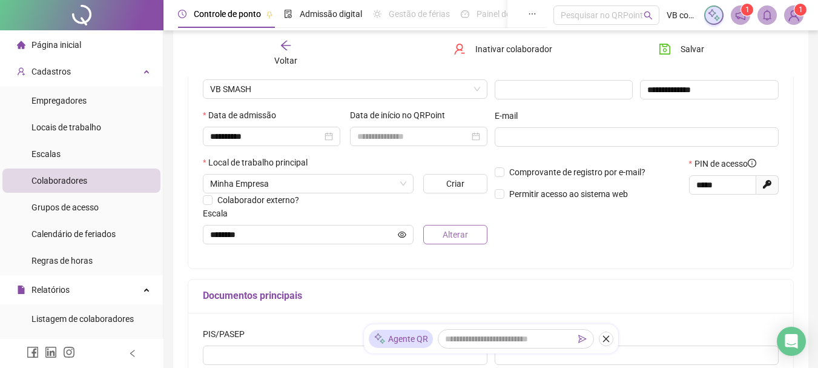
click at [464, 233] on span "Alterar" at bounding box center [455, 234] width 25 height 13
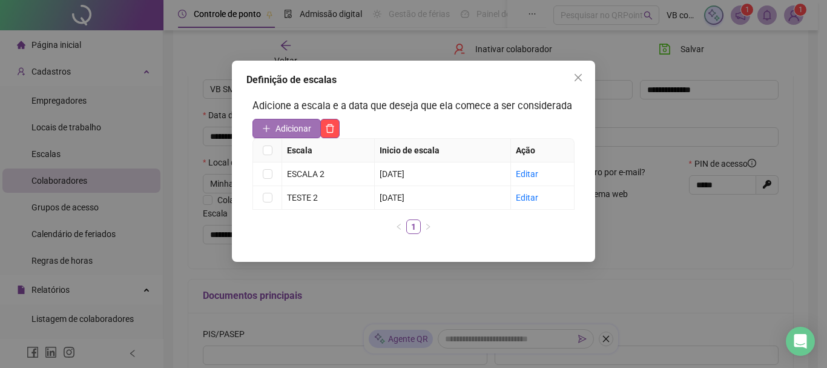
click at [287, 131] on span "Adicionar" at bounding box center [294, 128] width 36 height 13
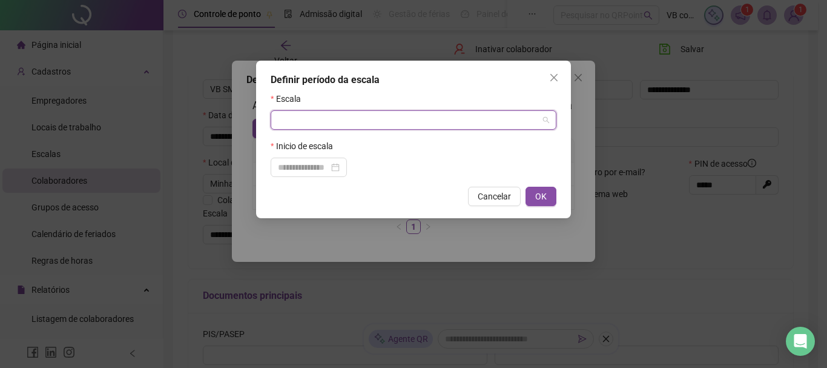
click at [333, 113] on input "search" at bounding box center [408, 120] width 260 height 18
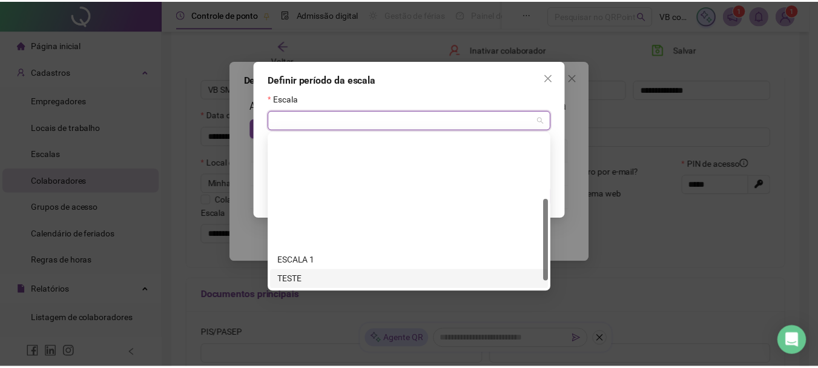
scroll to position [136, 0]
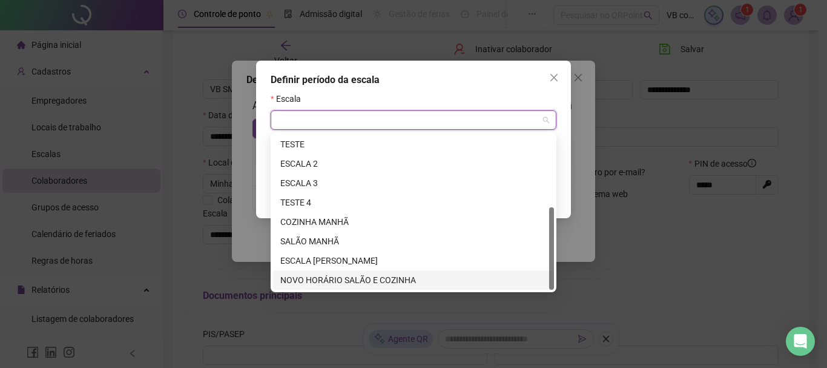
click at [344, 277] on div "NOVO HORÁRIO SALÃO E COZINHA" at bounding box center [413, 279] width 267 height 13
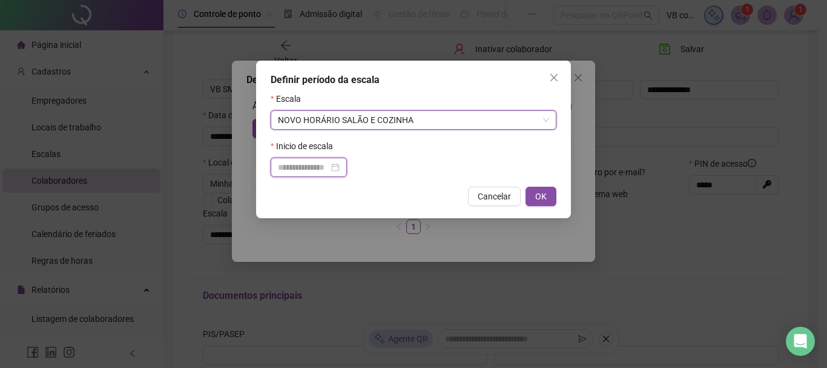
click at [311, 173] on input at bounding box center [303, 167] width 51 height 13
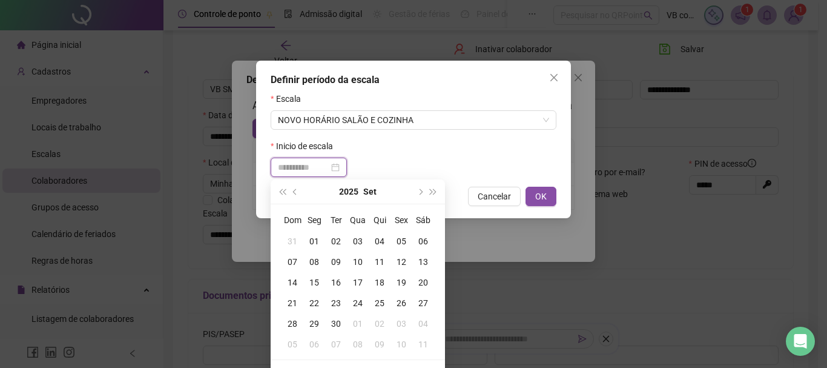
type input "**********"
click at [408, 257] on div "12" at bounding box center [402, 261] width 22 height 13
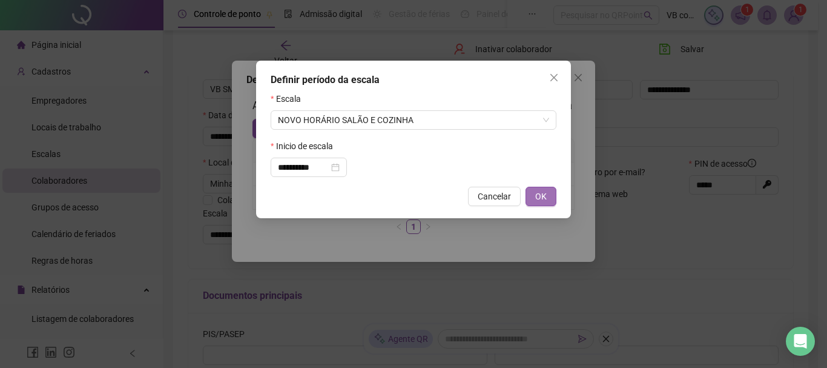
click at [558, 200] on div "**********" at bounding box center [413, 139] width 315 height 157
click at [546, 195] on span "OK" at bounding box center [541, 196] width 12 height 13
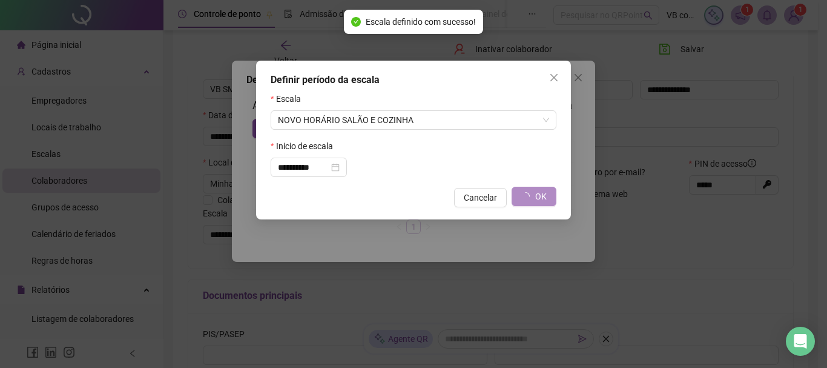
type input "**********"
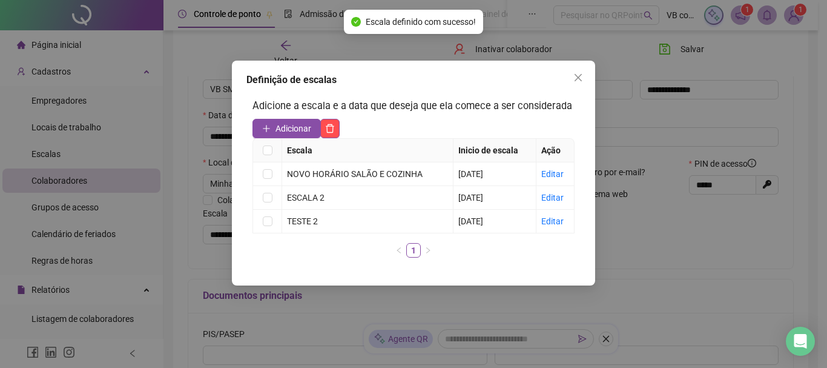
click at [690, 51] on div "Definição de escalas Adicione a escala e a data que deseja que ela comece a ser…" at bounding box center [413, 184] width 827 height 368
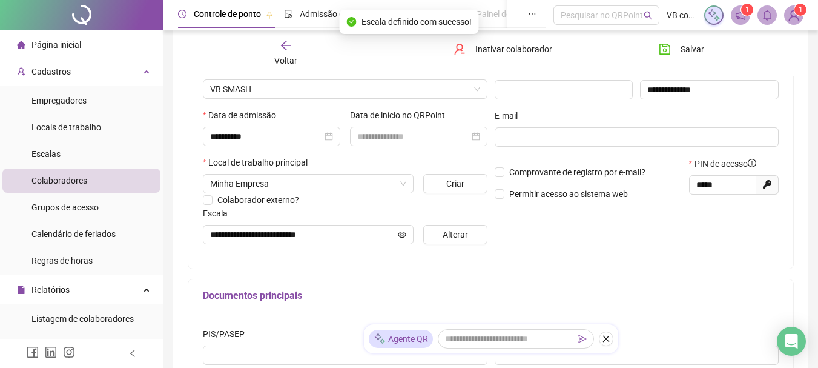
click at [690, 51] on span "Salvar" at bounding box center [693, 48] width 24 height 13
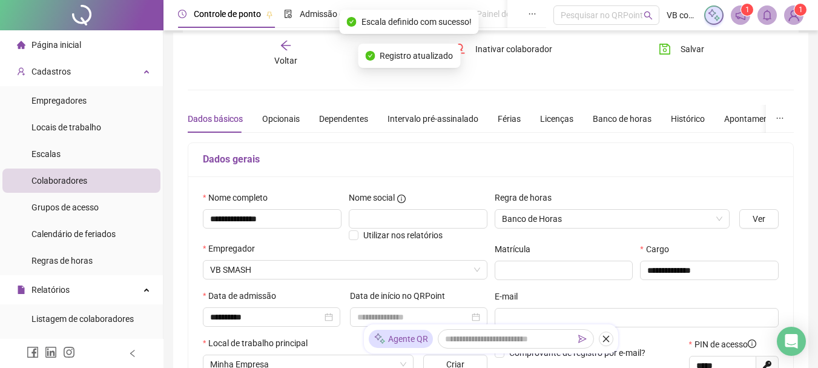
scroll to position [6, 0]
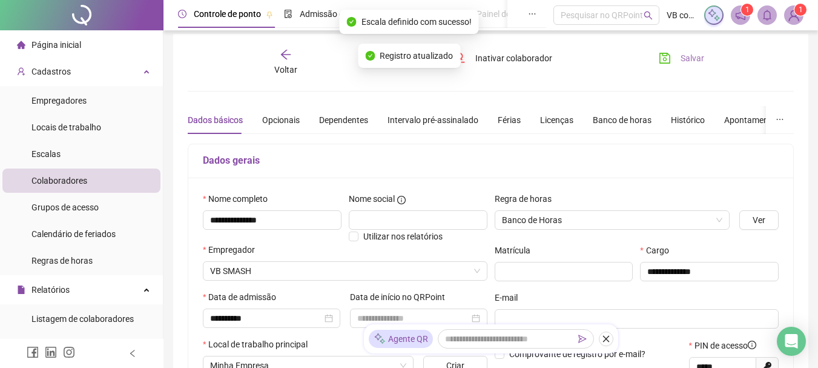
click at [670, 62] on icon "save" at bounding box center [665, 58] width 12 height 12
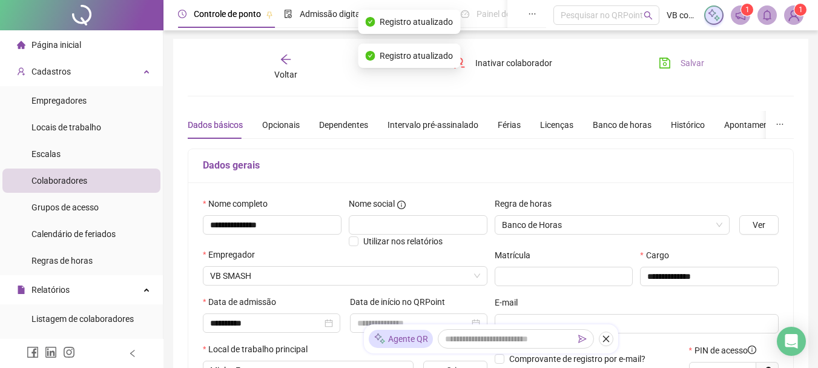
scroll to position [0, 0]
click at [260, 68] on div "Voltar" at bounding box center [285, 69] width 93 height 28
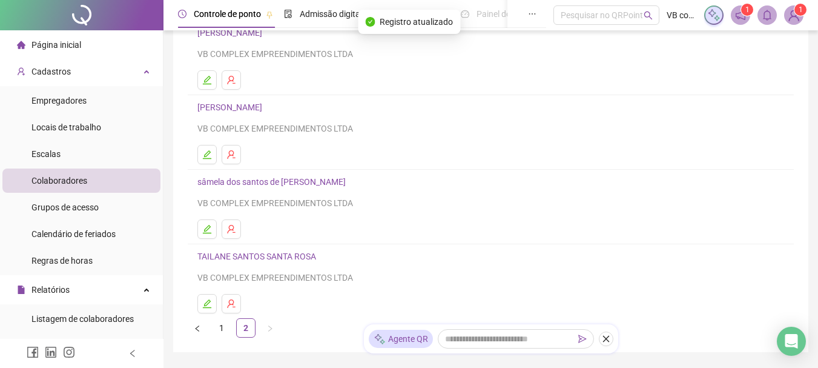
scroll to position [121, 0]
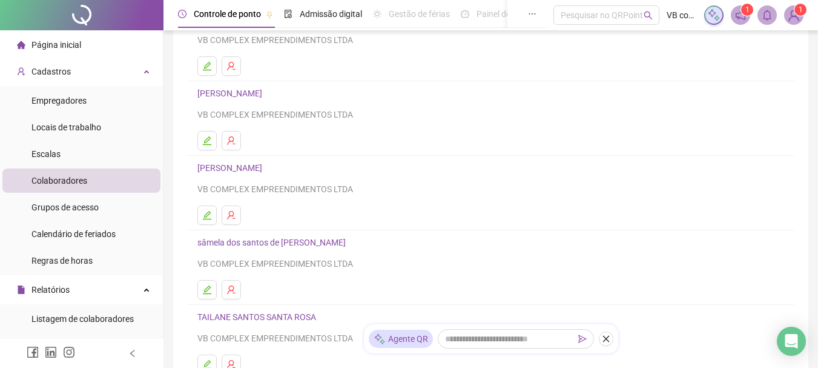
click at [266, 88] on link "[PERSON_NAME]" at bounding box center [231, 93] width 68 height 10
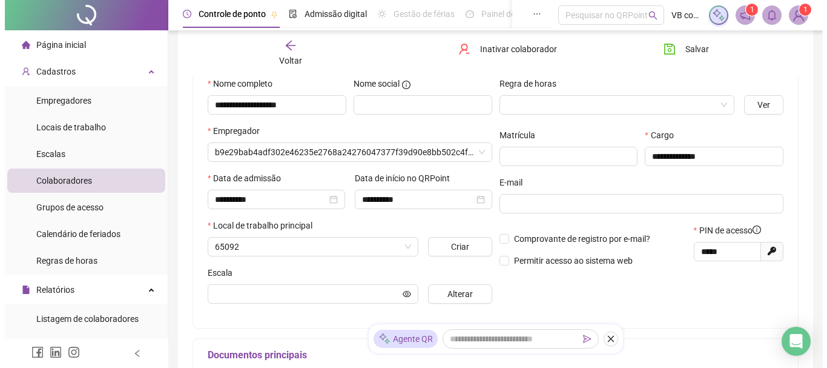
scroll to position [127, 0]
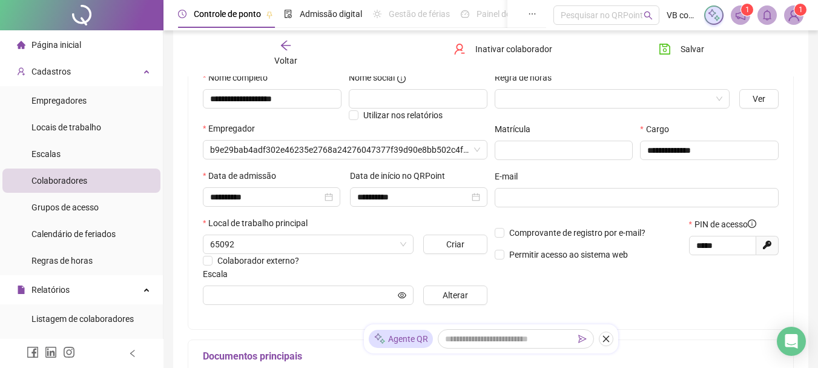
type input "********"
click at [462, 294] on span "Alterar" at bounding box center [455, 294] width 25 height 13
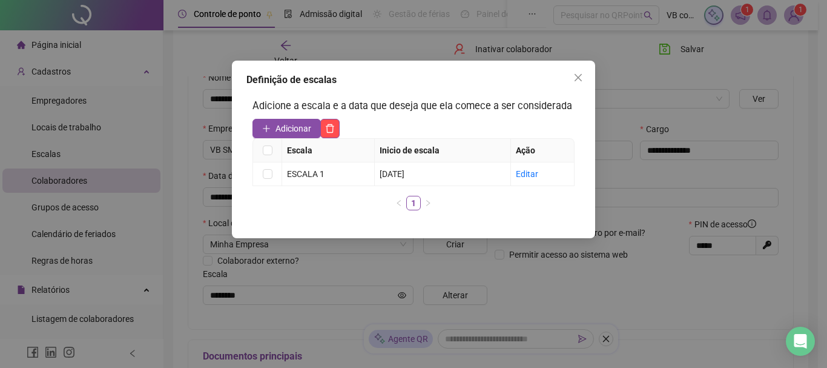
click at [290, 128] on span "Adicionar" at bounding box center [294, 128] width 36 height 13
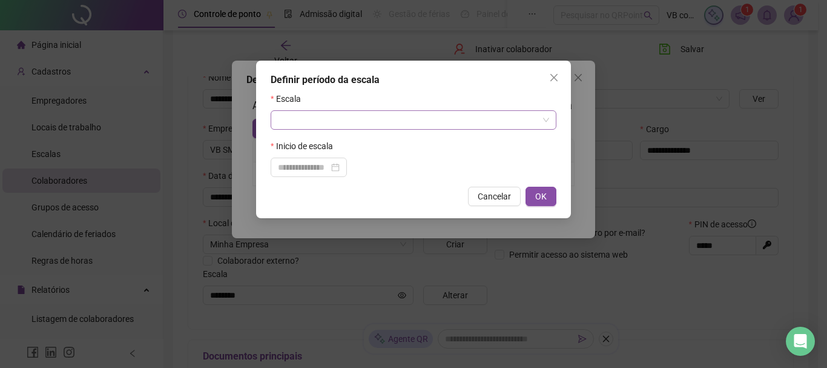
click at [322, 122] on input "search" at bounding box center [408, 120] width 260 height 18
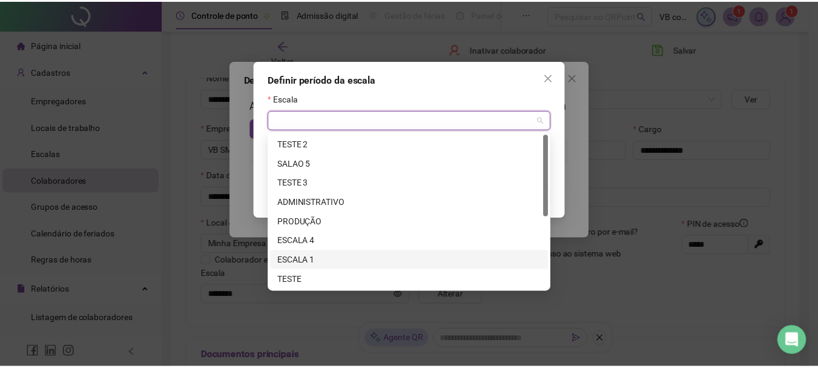
scroll to position [136, 0]
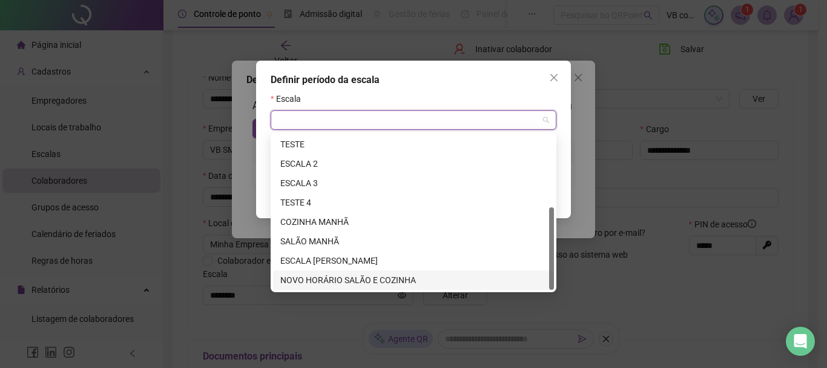
click at [338, 277] on div "NOVO HORÁRIO SALÃO E COZINHA" at bounding box center [413, 279] width 267 height 13
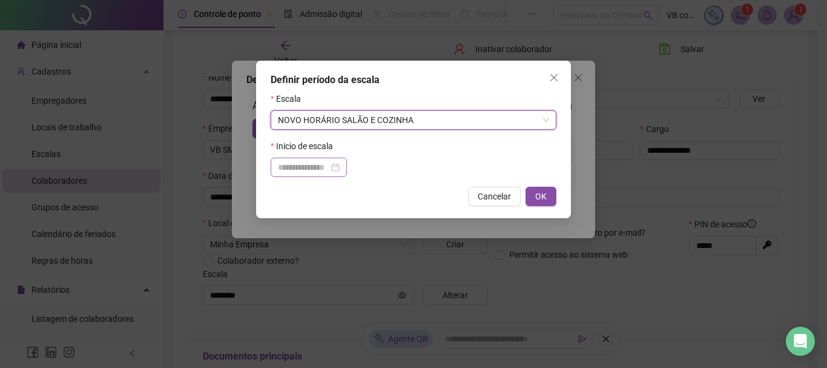
click at [327, 176] on div at bounding box center [309, 166] width 76 height 19
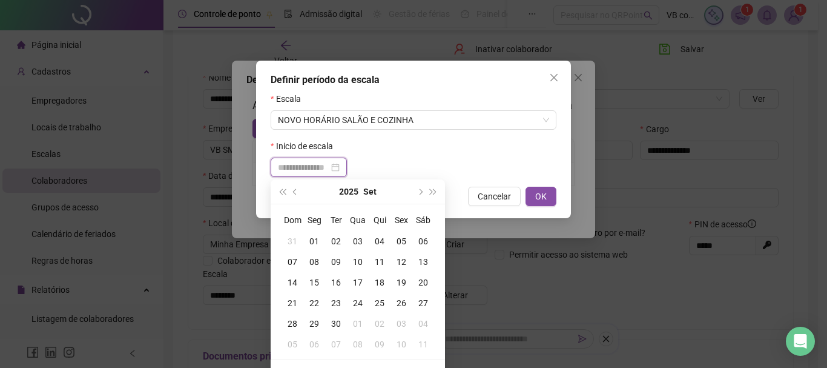
click at [327, 166] on input at bounding box center [303, 167] width 51 height 13
type input "**********"
click at [399, 256] on div "12" at bounding box center [402, 261] width 22 height 13
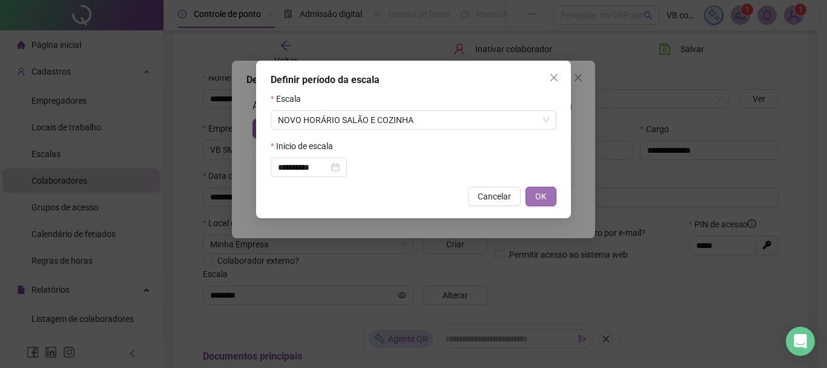
click at [546, 202] on span "OK" at bounding box center [541, 196] width 12 height 13
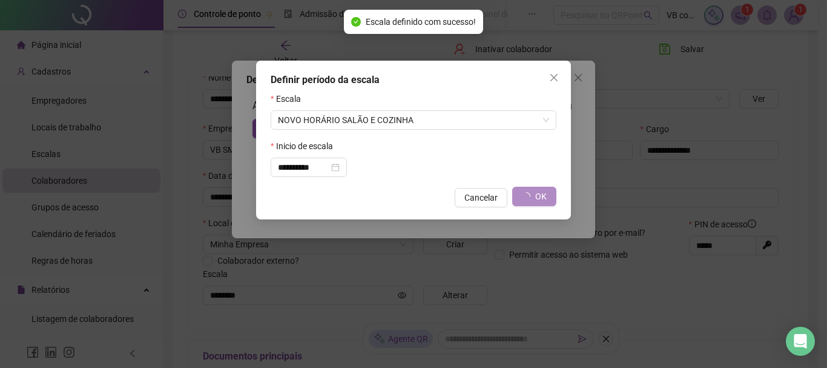
type input "**********"
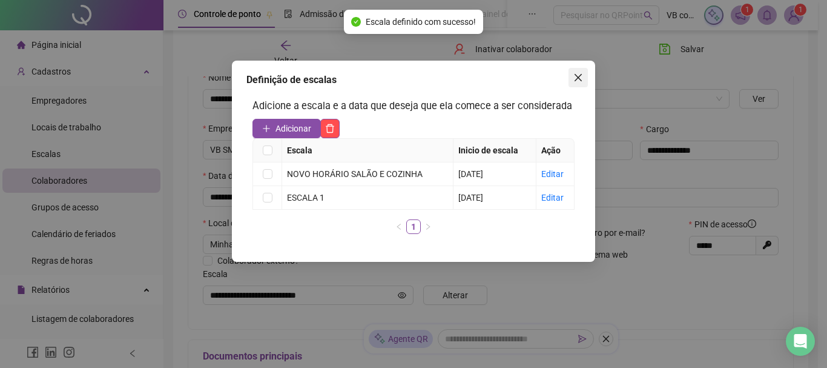
click at [583, 78] on span "Close" at bounding box center [578, 78] width 19 height 10
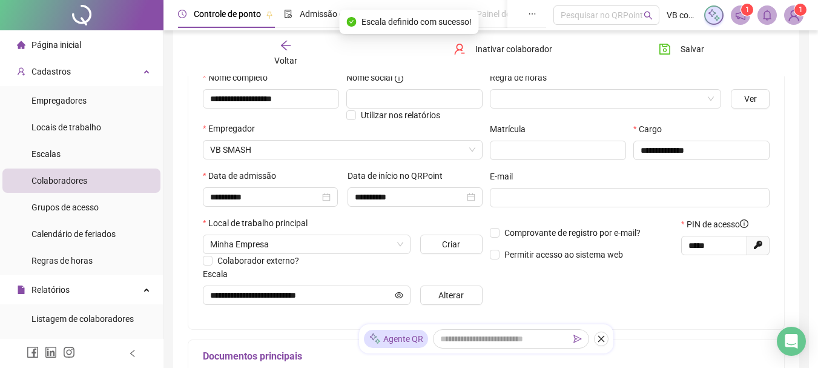
click at [673, 58] on button "Salvar" at bounding box center [682, 48] width 64 height 19
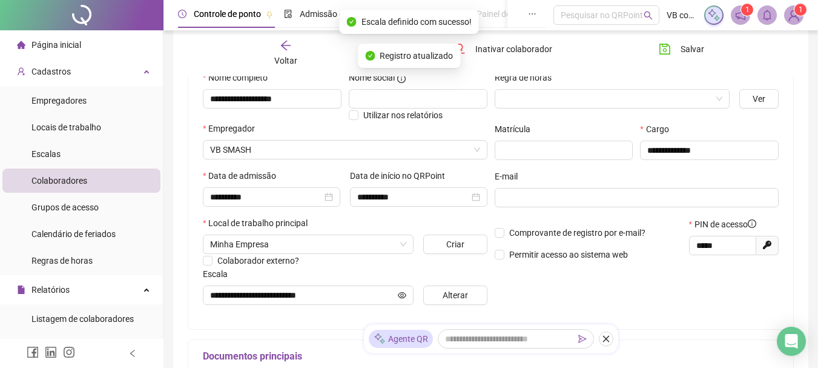
click at [291, 48] on icon "arrow-left" at bounding box center [286, 45] width 12 height 12
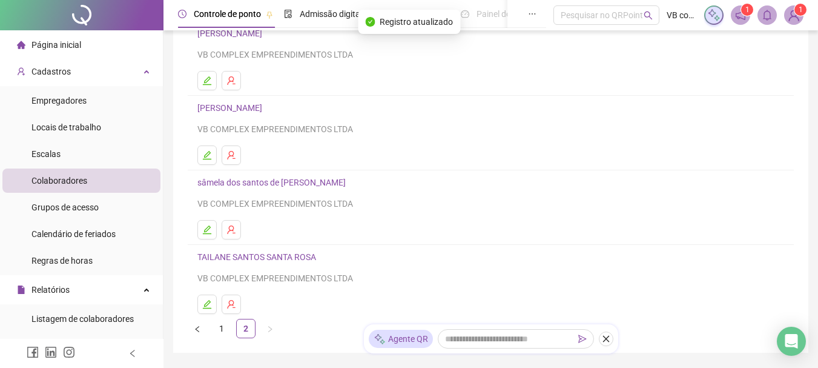
scroll to position [182, 0]
click at [266, 108] on link "[PERSON_NAME]" at bounding box center [231, 107] width 68 height 10
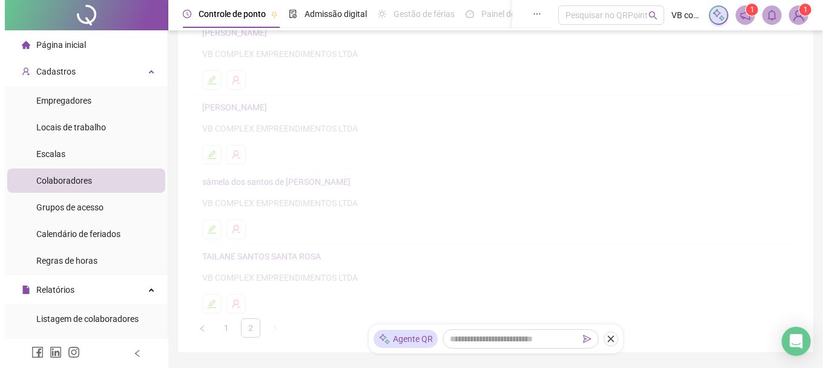
scroll to position [188, 0]
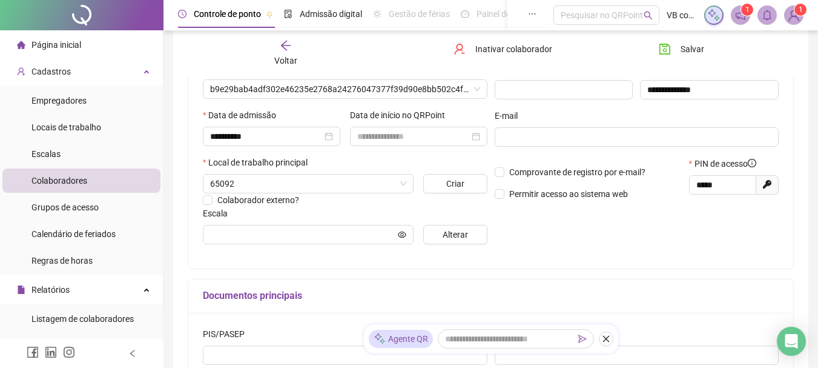
type input "********"
click at [459, 224] on div "Escala" at bounding box center [345, 216] width 285 height 18
click at [455, 239] on span "Alterar" at bounding box center [455, 234] width 25 height 13
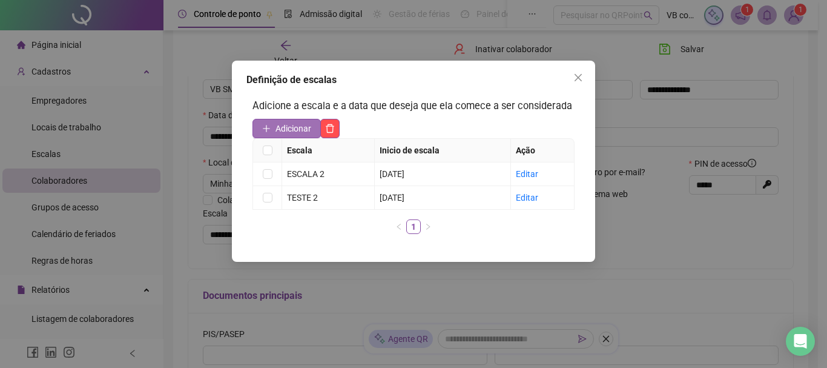
click at [306, 127] on span "Adicionar" at bounding box center [294, 128] width 36 height 13
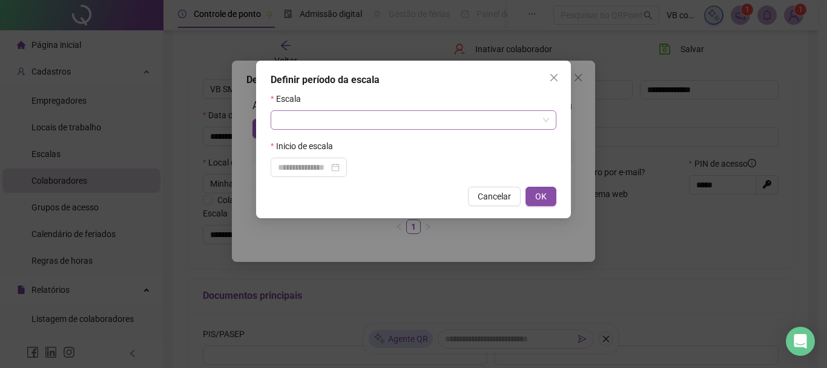
click at [444, 122] on input "search" at bounding box center [408, 120] width 260 height 18
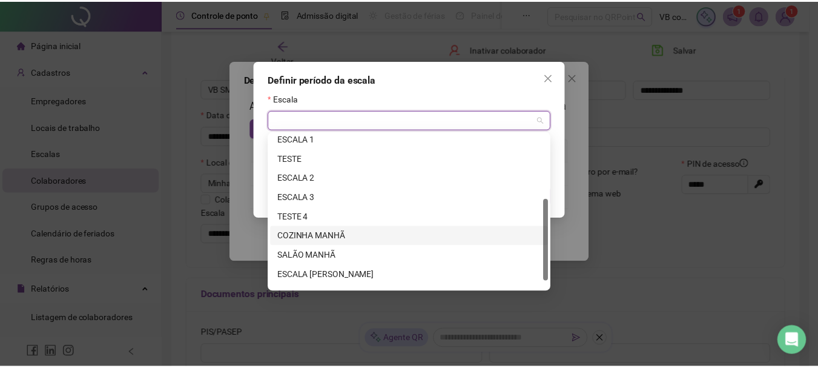
scroll to position [136, 0]
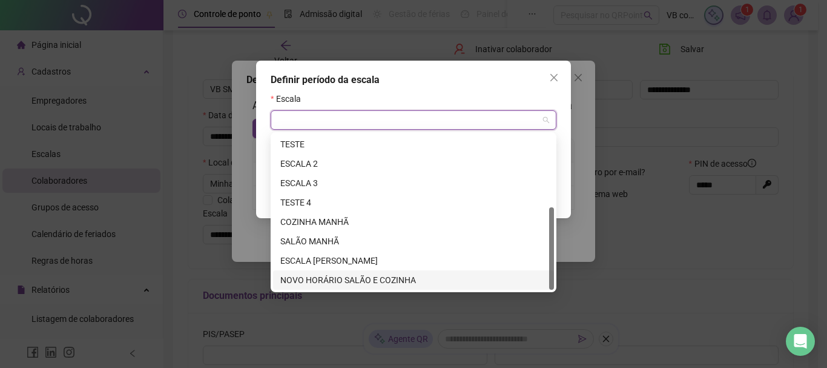
click at [414, 277] on div "NOVO HORÁRIO SALÃO E COZINHA" at bounding box center [413, 279] width 267 height 13
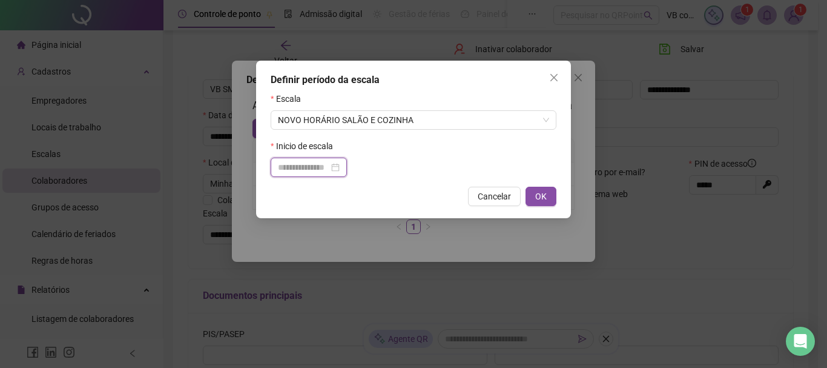
click at [310, 166] on input at bounding box center [303, 167] width 51 height 13
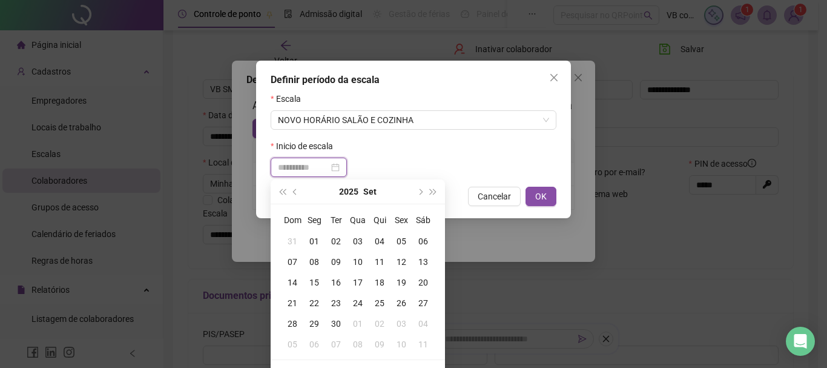
type input "**********"
click at [397, 265] on div "12" at bounding box center [402, 261] width 22 height 13
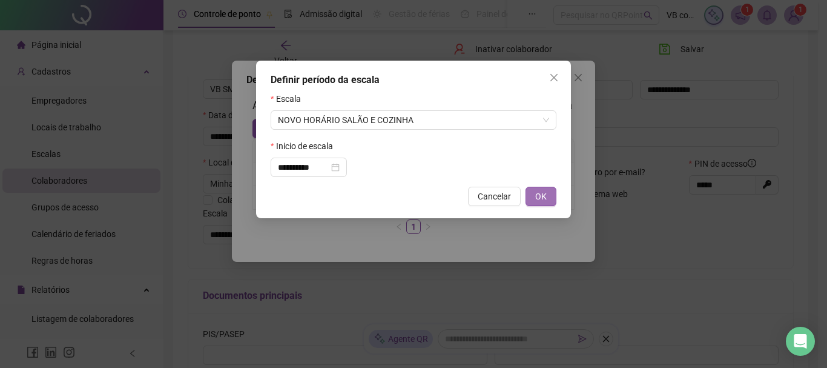
click at [538, 202] on span "OK" at bounding box center [541, 196] width 12 height 13
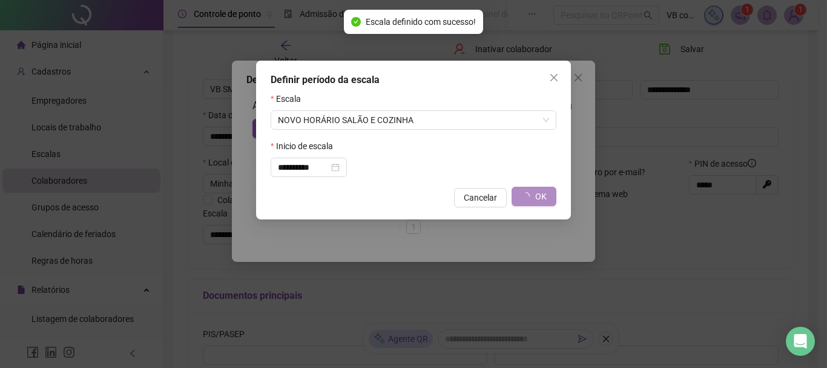
type input "**********"
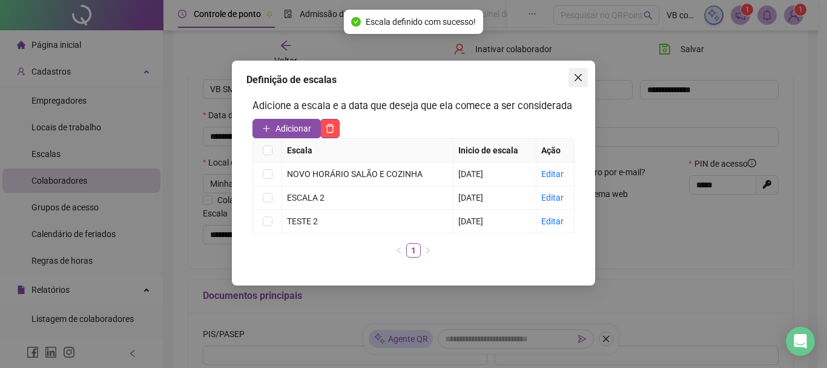
click at [577, 81] on icon "close" at bounding box center [579, 78] width 10 height 10
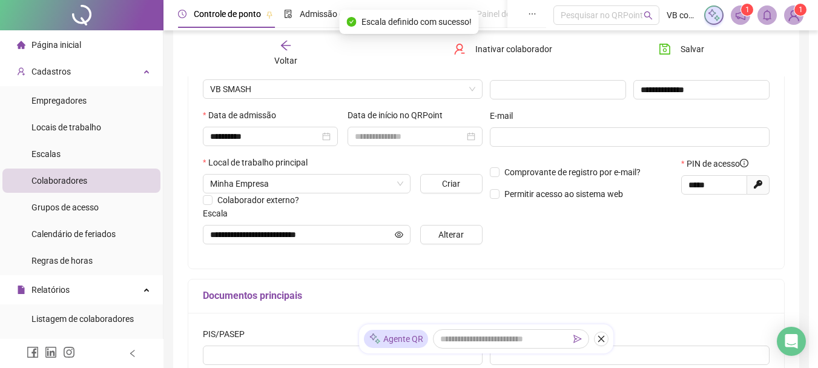
click at [688, 61] on div "Salvar" at bounding box center [696, 53] width 103 height 28
click at [691, 55] on span "Salvar" at bounding box center [693, 48] width 24 height 13
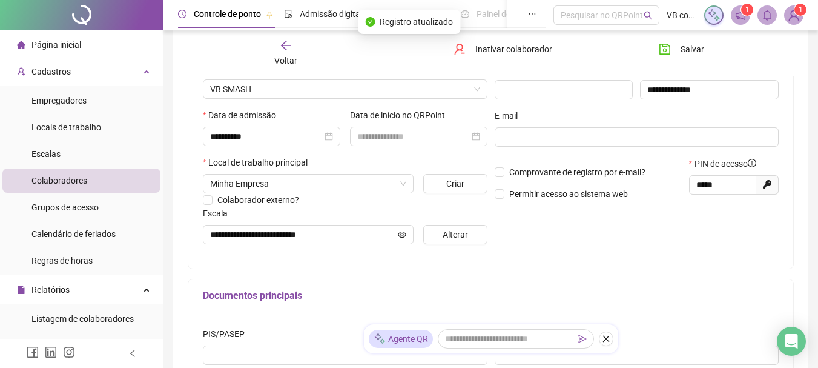
click at [305, 38] on div "Voltar Inativar colaborador [PERSON_NAME]" at bounding box center [491, 53] width 616 height 46
click at [297, 45] on div "Voltar" at bounding box center [285, 53] width 93 height 28
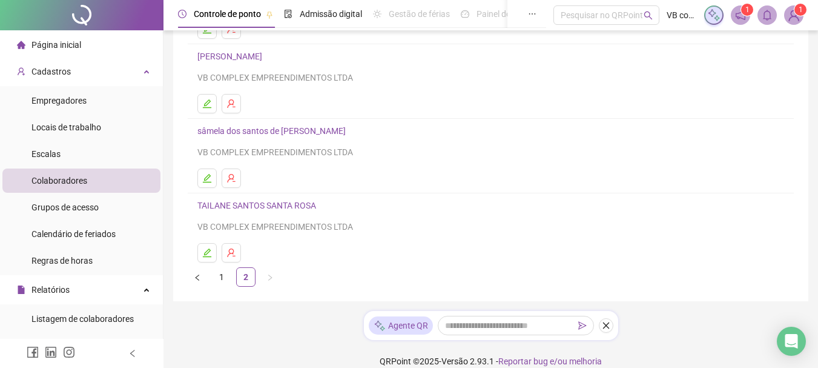
scroll to position [242, 0]
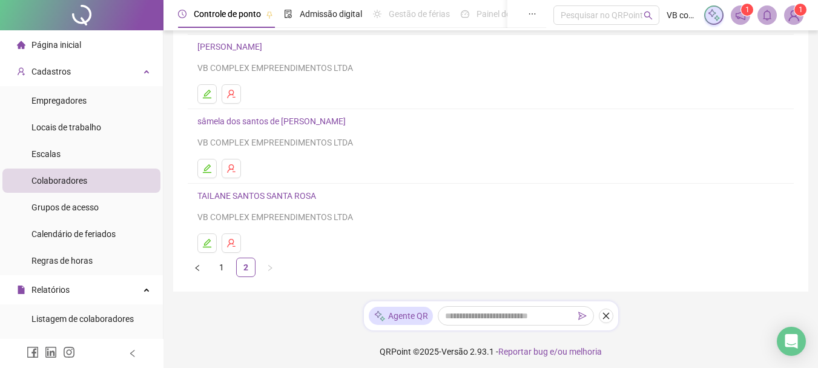
click at [254, 130] on div "sâmela dos [GEOGRAPHIC_DATA] EMPREENDIMENTOS LTDA" at bounding box center [490, 131] width 587 height 35
click at [256, 122] on link "sâmela dos santos de [PERSON_NAME]" at bounding box center [273, 121] width 152 height 10
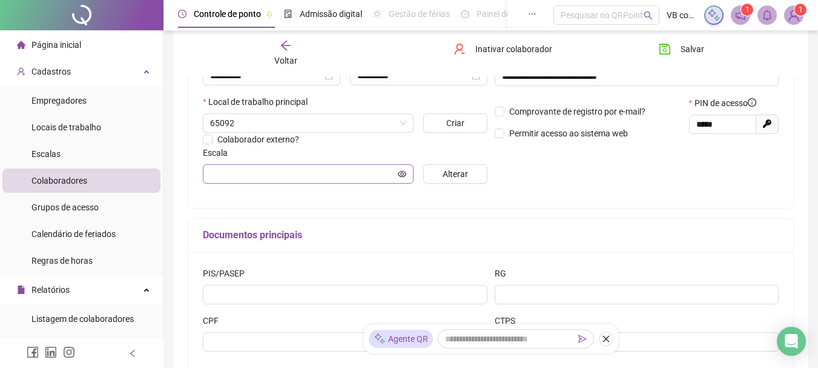
type input "********"
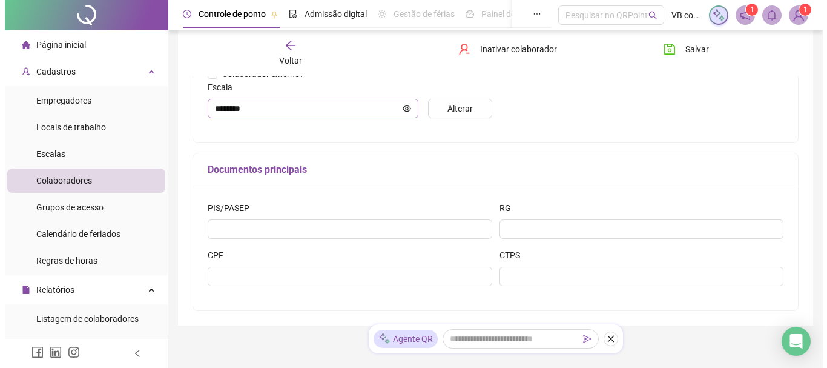
scroll to position [292, 0]
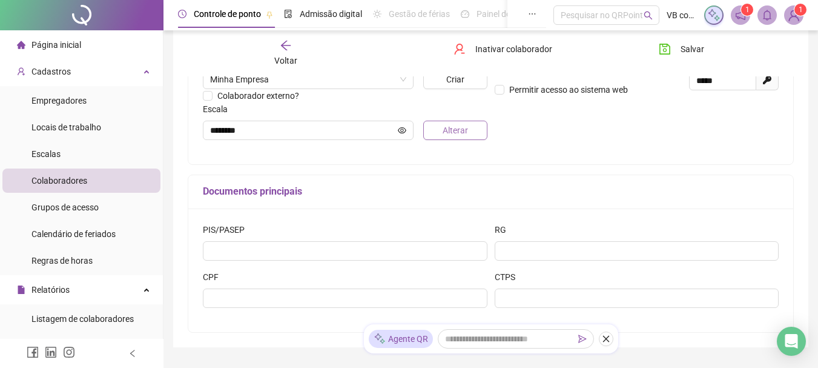
click at [459, 131] on span "Alterar" at bounding box center [455, 130] width 25 height 13
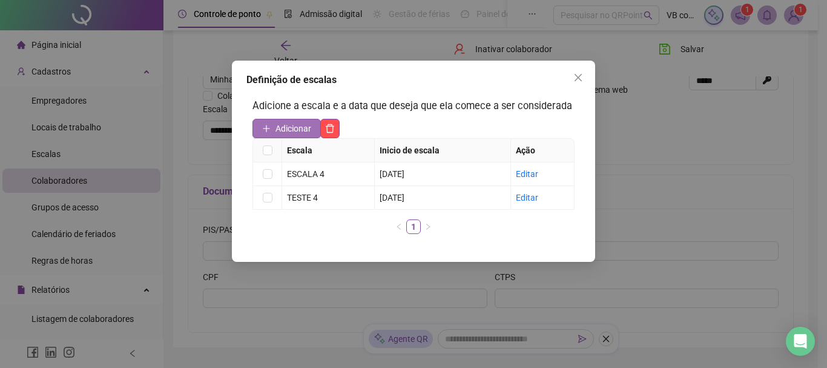
click at [299, 131] on span "Adicionar" at bounding box center [294, 128] width 36 height 13
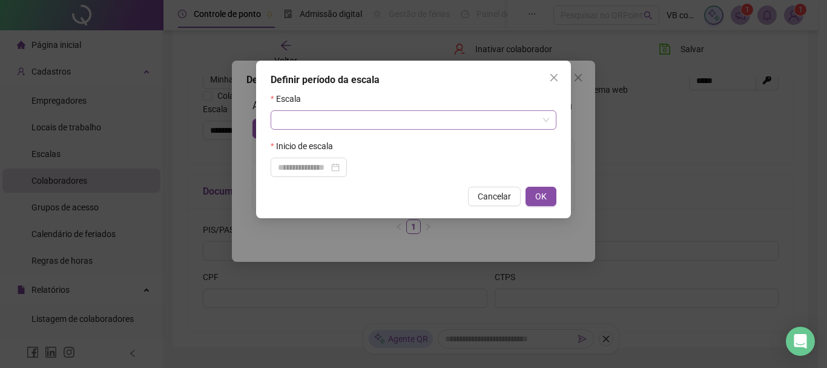
click at [379, 111] on input "search" at bounding box center [408, 120] width 260 height 18
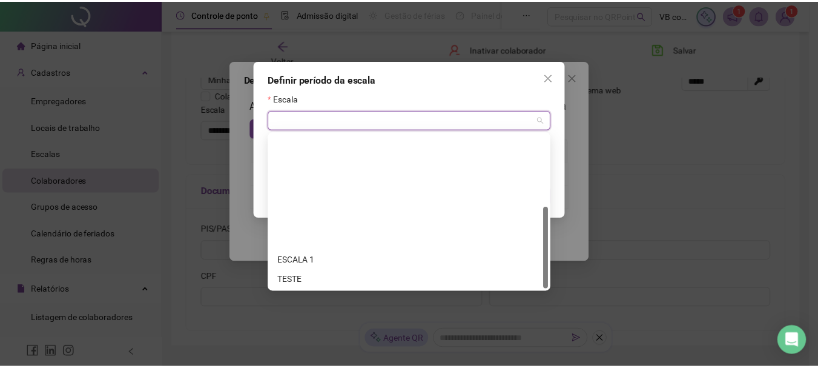
scroll to position [136, 0]
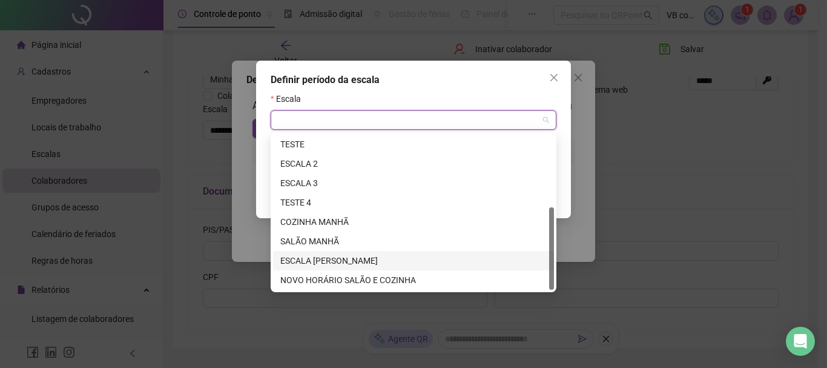
click at [368, 276] on div "NOVO HORÁRIO SALÃO E COZINHA" at bounding box center [413, 279] width 267 height 13
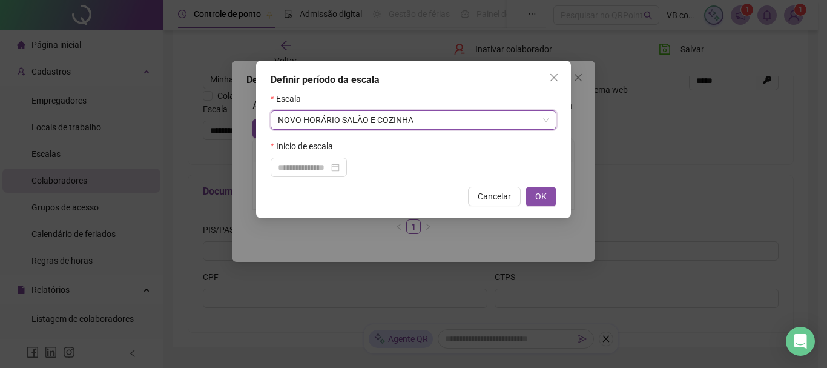
click at [307, 180] on div "Definir período da escala Escala NOVO HORÁRIO SALÃO E COZINHA NOVO HORÁRIO SALÃ…" at bounding box center [413, 139] width 315 height 157
click at [307, 174] on div at bounding box center [309, 166] width 76 height 19
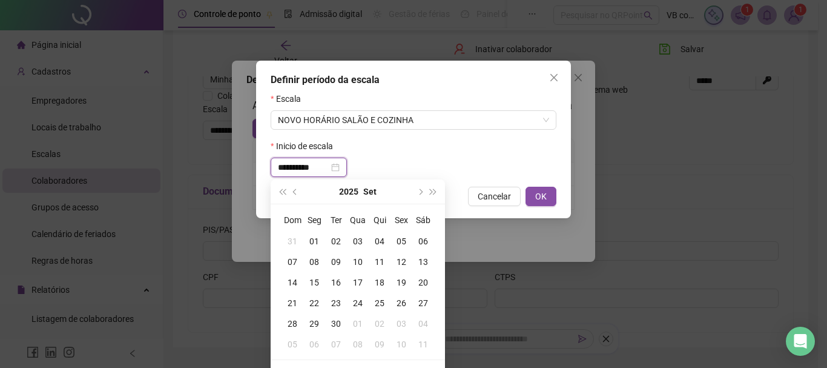
type input "**********"
click at [407, 260] on div "12" at bounding box center [402, 261] width 22 height 13
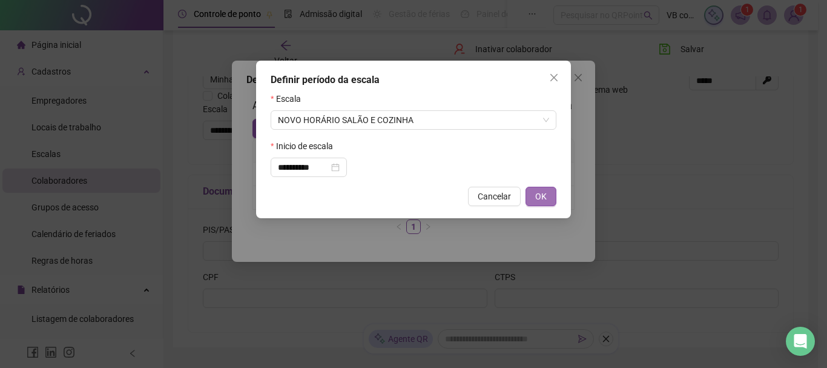
click at [535, 197] on span "OK" at bounding box center [541, 196] width 12 height 13
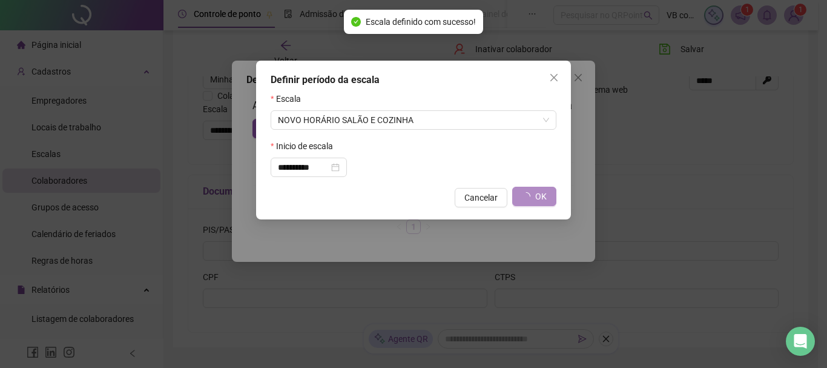
type input "**********"
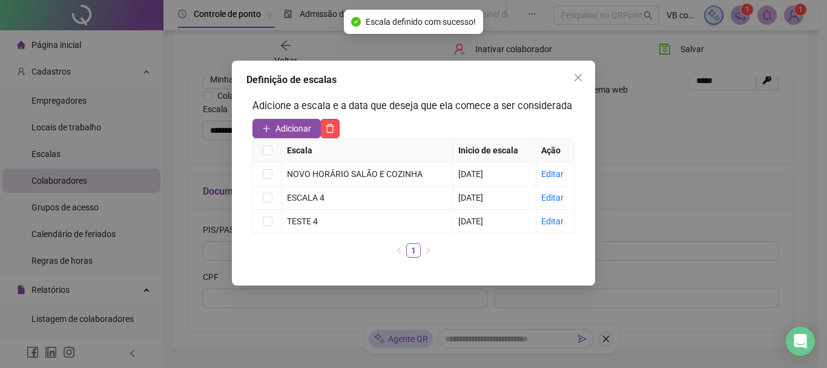
drag, startPoint x: 585, startPoint y: 81, endPoint x: 611, endPoint y: 73, distance: 26.6
click at [585, 82] on span "Close" at bounding box center [578, 78] width 19 height 10
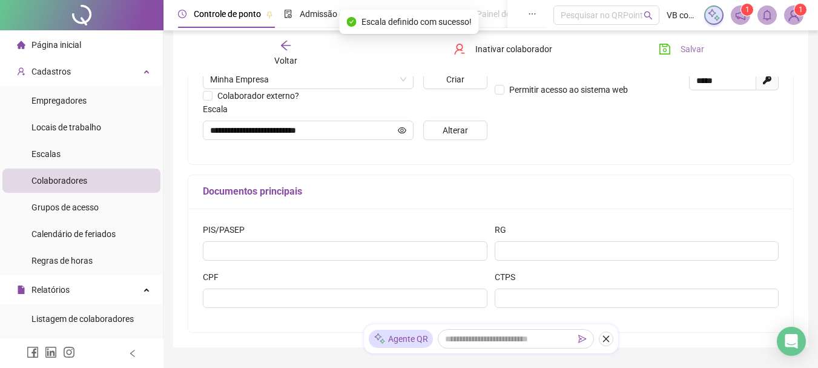
click at [690, 51] on span "Salvar" at bounding box center [693, 48] width 24 height 13
click at [284, 42] on icon "arrow-left" at bounding box center [285, 46] width 10 height 10
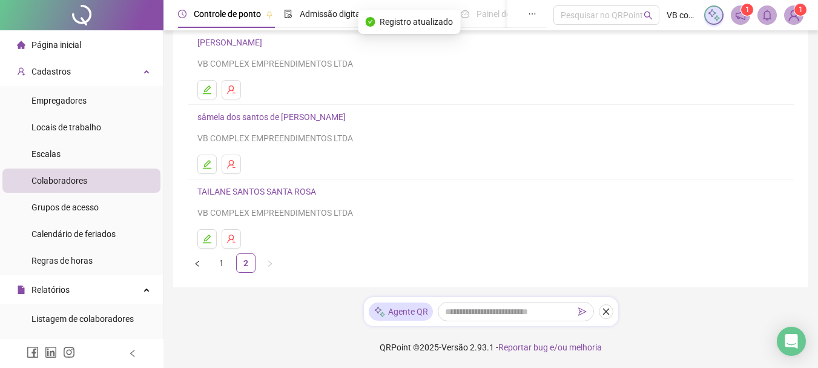
scroll to position [247, 0]
click at [269, 194] on link "TAILANE SANTOS SANTA ROSA" at bounding box center [258, 191] width 122 height 10
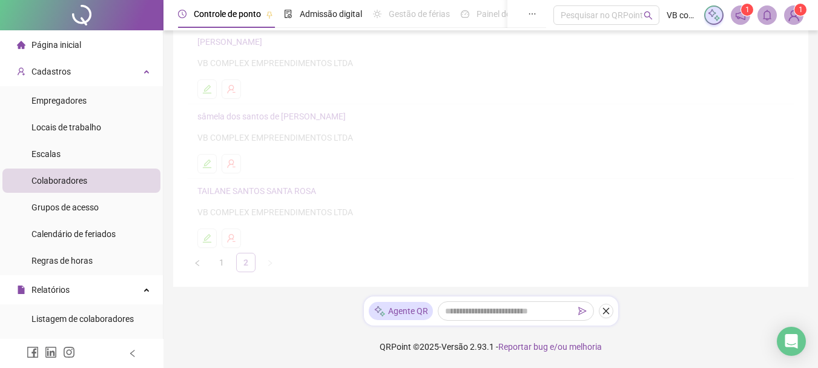
scroll to position [253, 0]
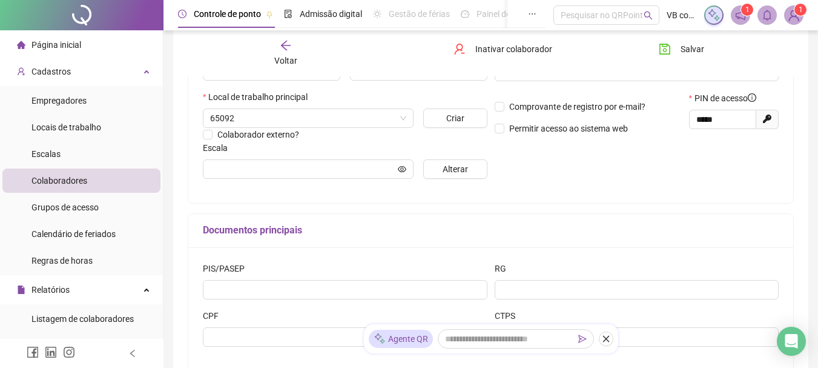
type input "**********"
click at [452, 168] on span "Alterar" at bounding box center [455, 168] width 25 height 13
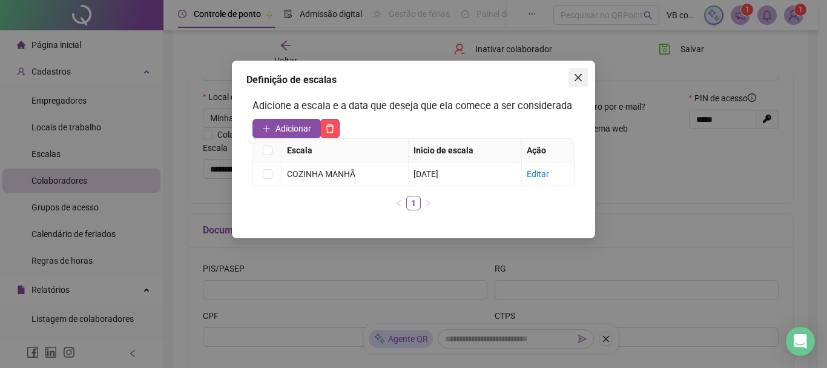
click at [580, 82] on button "Close" at bounding box center [578, 77] width 19 height 19
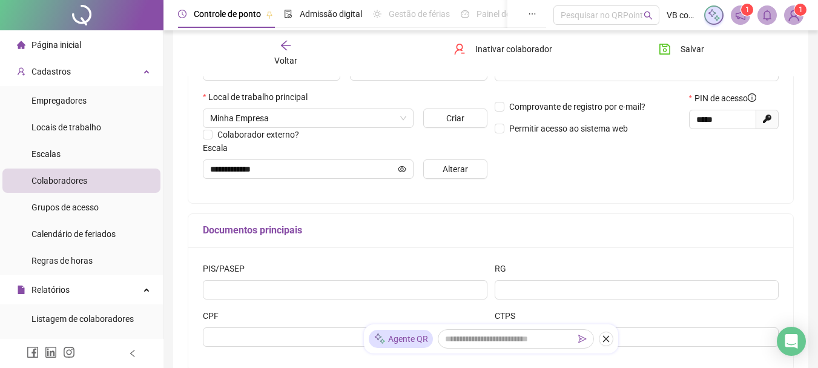
click at [291, 50] on icon "arrow-left" at bounding box center [286, 45] width 12 height 12
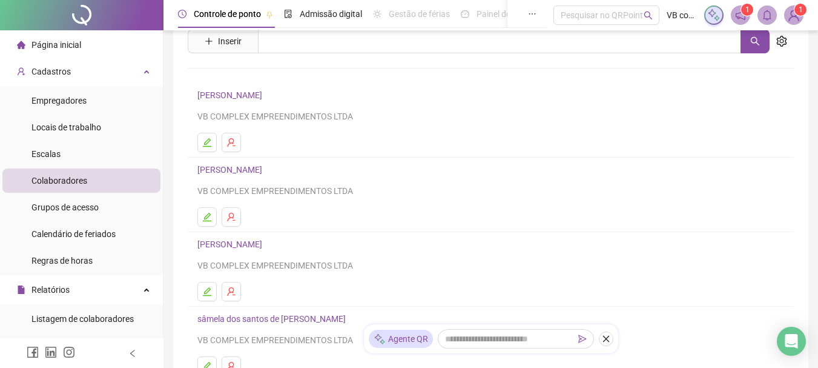
scroll to position [182, 0]
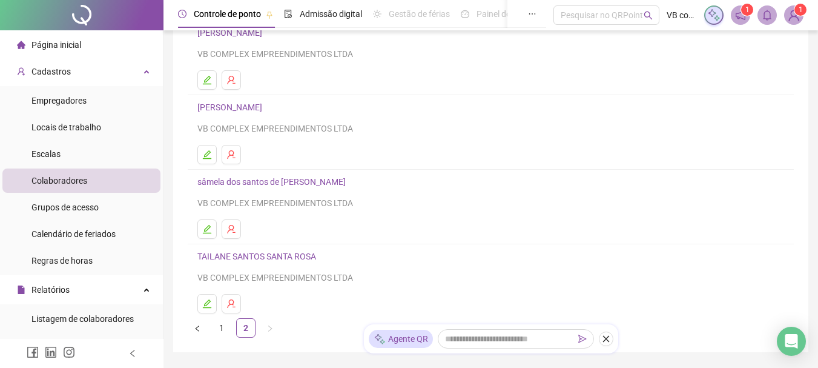
click at [266, 184] on link "sâmela dos santos de [PERSON_NAME]" at bounding box center [273, 182] width 152 height 10
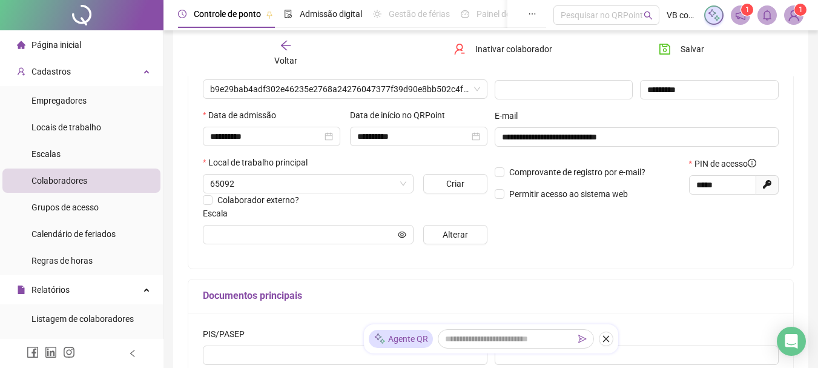
type input "**********"
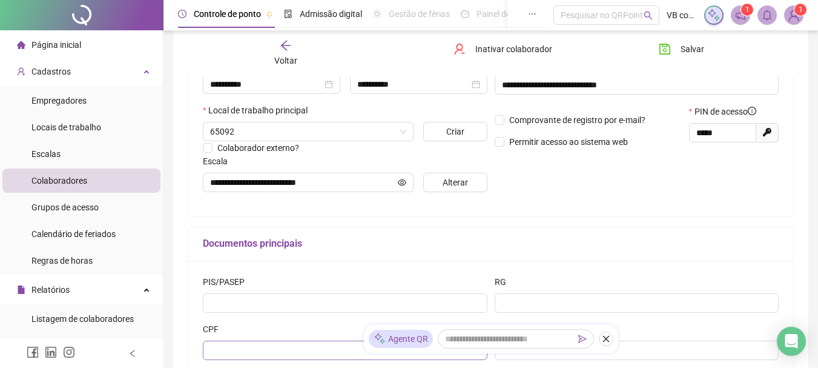
scroll to position [309, 0]
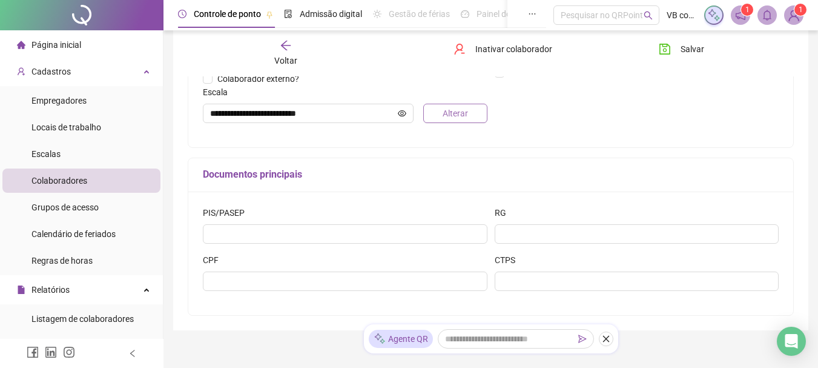
click at [449, 107] on span "Alterar" at bounding box center [455, 113] width 25 height 13
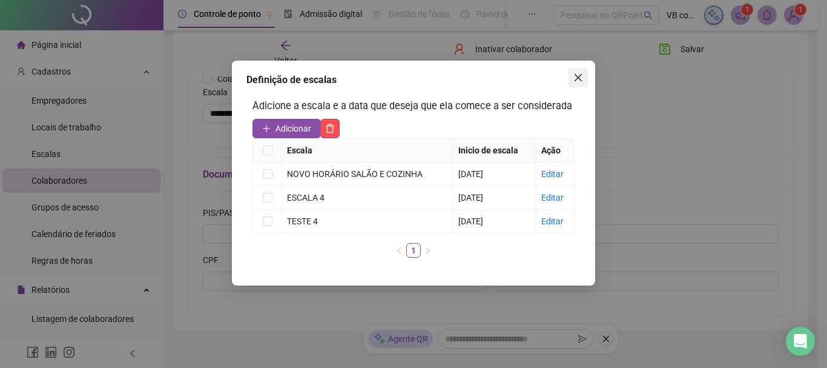
click at [586, 76] on span "Close" at bounding box center [578, 78] width 19 height 10
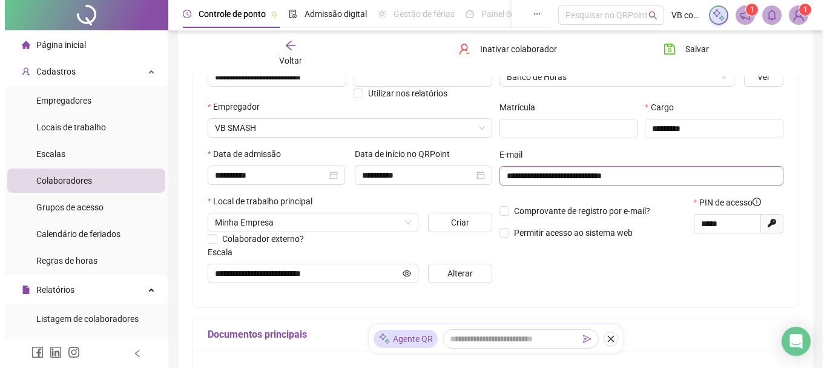
scroll to position [127, 0]
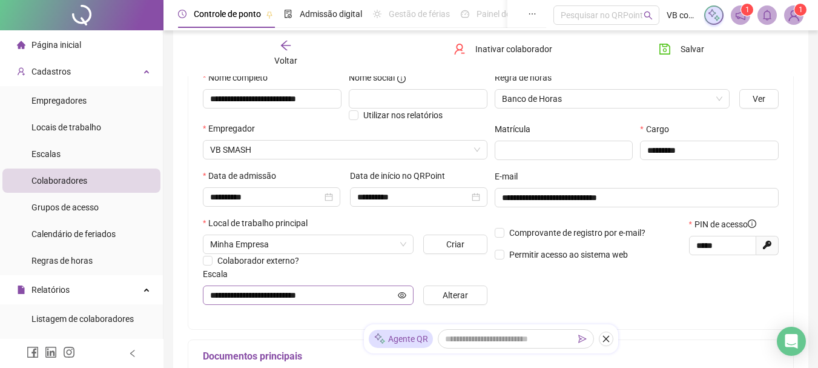
click at [398, 299] on span at bounding box center [402, 294] width 8 height 13
click at [401, 299] on span at bounding box center [402, 294] width 8 height 13
drag, startPoint x: 405, startPoint y: 297, endPoint x: 406, endPoint y: 304, distance: 7.5
click at [405, 302] on span "**********" at bounding box center [308, 294] width 211 height 19
click at [405, 295] on icon "eye" at bounding box center [402, 295] width 8 height 8
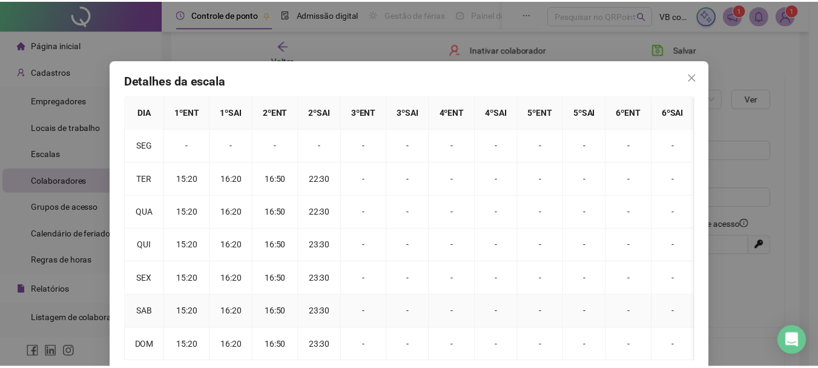
scroll to position [0, 0]
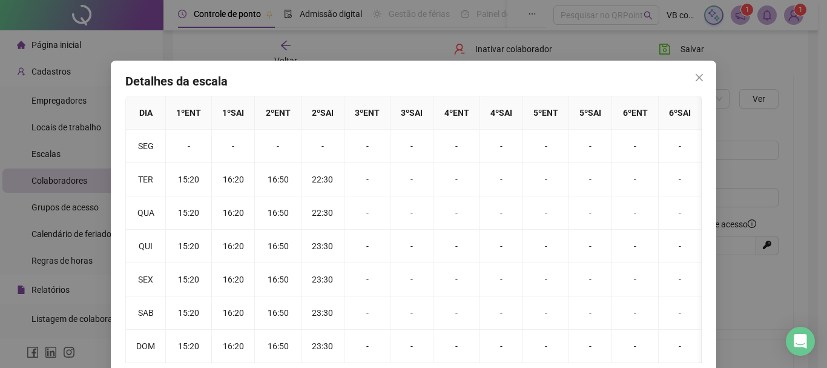
click at [698, 66] on div "Detalhes da escala DIA 1 º ENT 1 º SAI 2 º ENT 2 º SAI 3 º ENT 3 º SAI 4 º ENT …" at bounding box center [414, 222] width 606 height 322
click at [696, 68] on button "Close" at bounding box center [699, 77] width 19 height 19
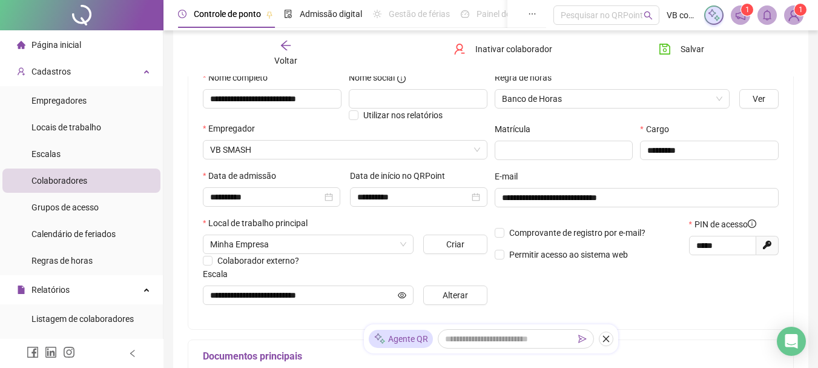
click at [293, 58] on span "Voltar" at bounding box center [285, 61] width 23 height 10
